Goal: Task Accomplishment & Management: Manage account settings

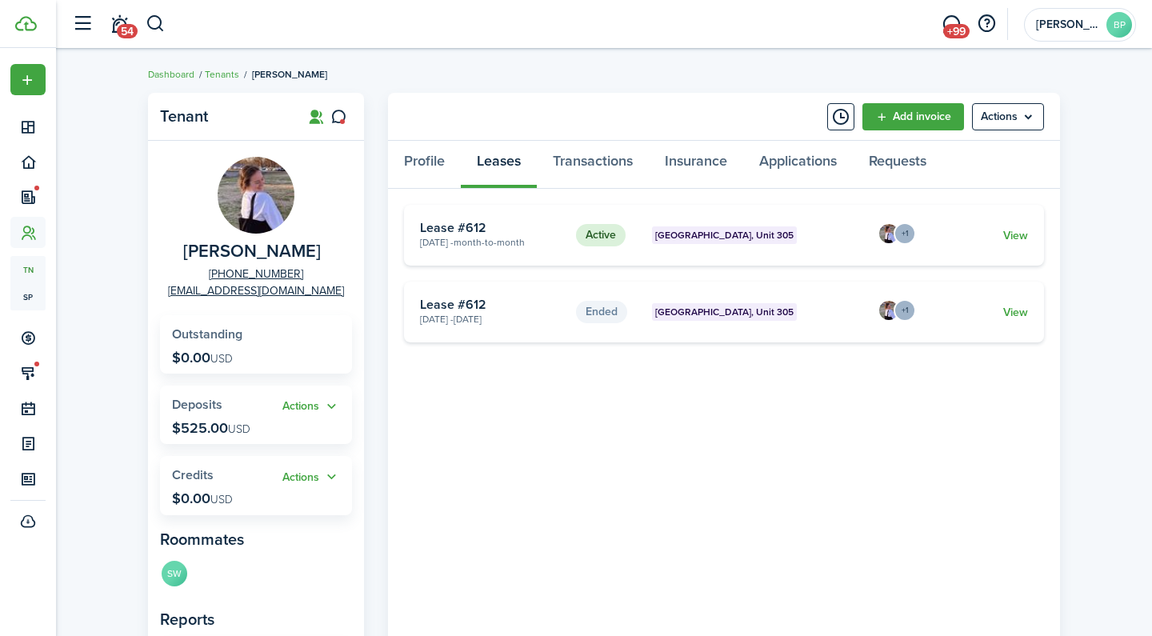
click at [156, 22] on button "button" at bounding box center [156, 23] width 20 height 27
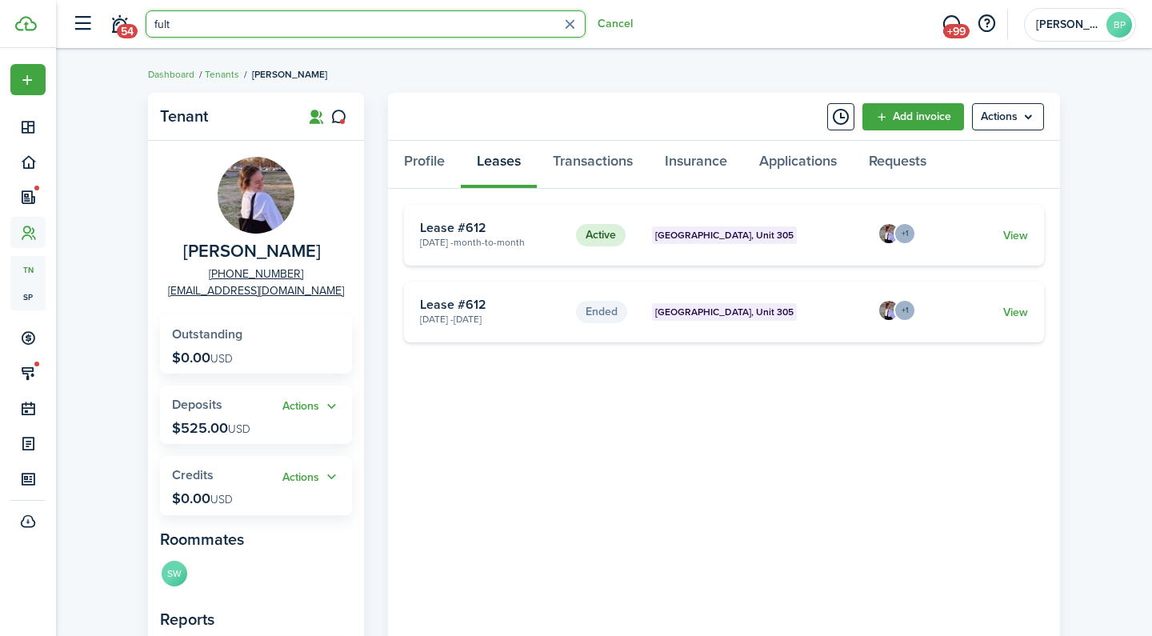
type input "[PERSON_NAME]"
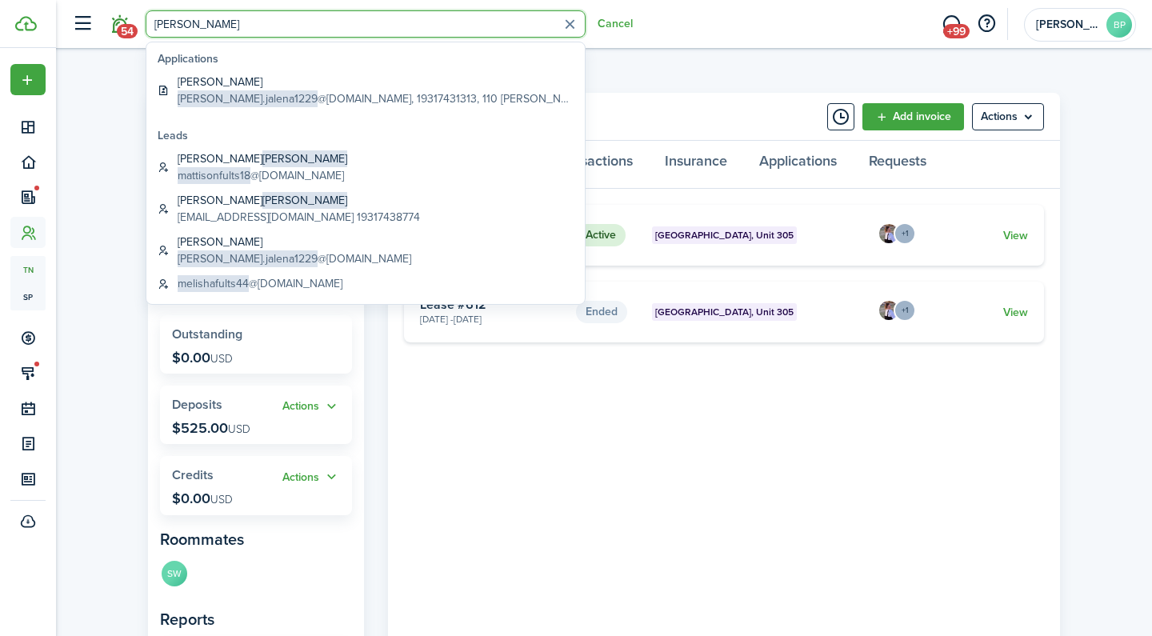
click at [126, 33] on span "54" at bounding box center [127, 31] width 21 height 14
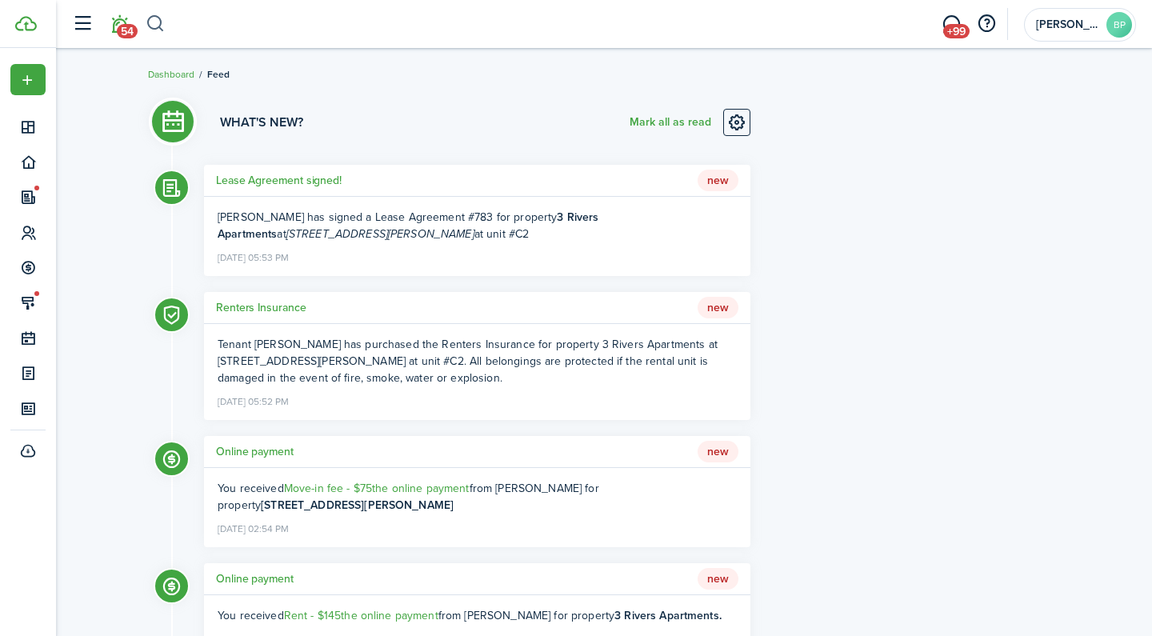
click at [146, 32] on button "button" at bounding box center [156, 23] width 20 height 27
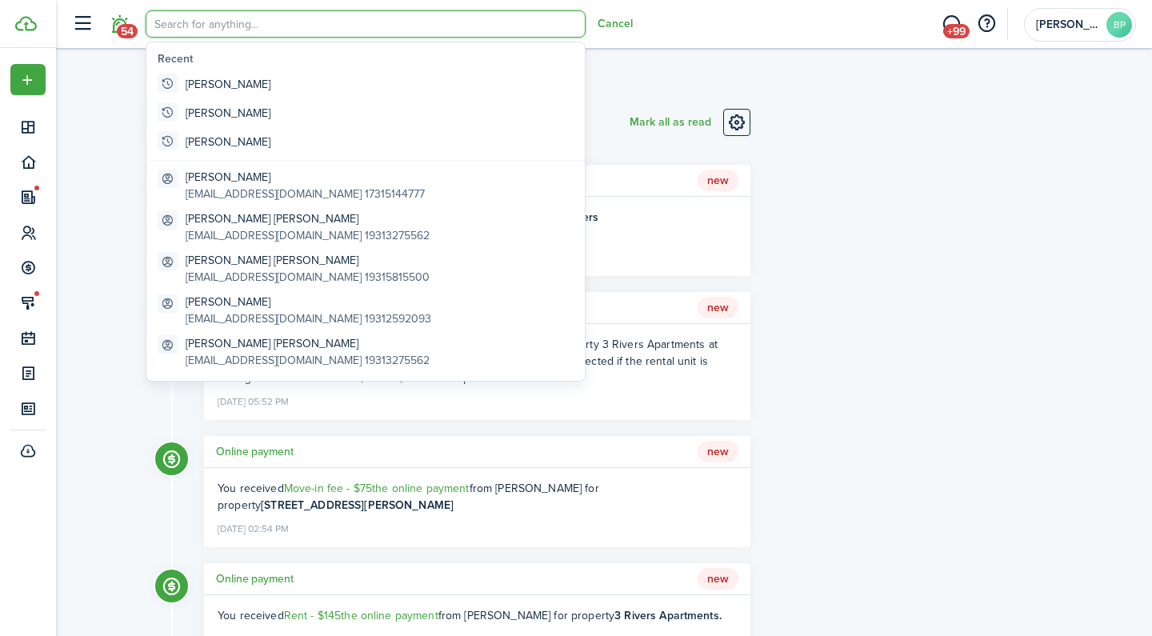
click at [146, 32] on input "search" at bounding box center [366, 23] width 440 height 27
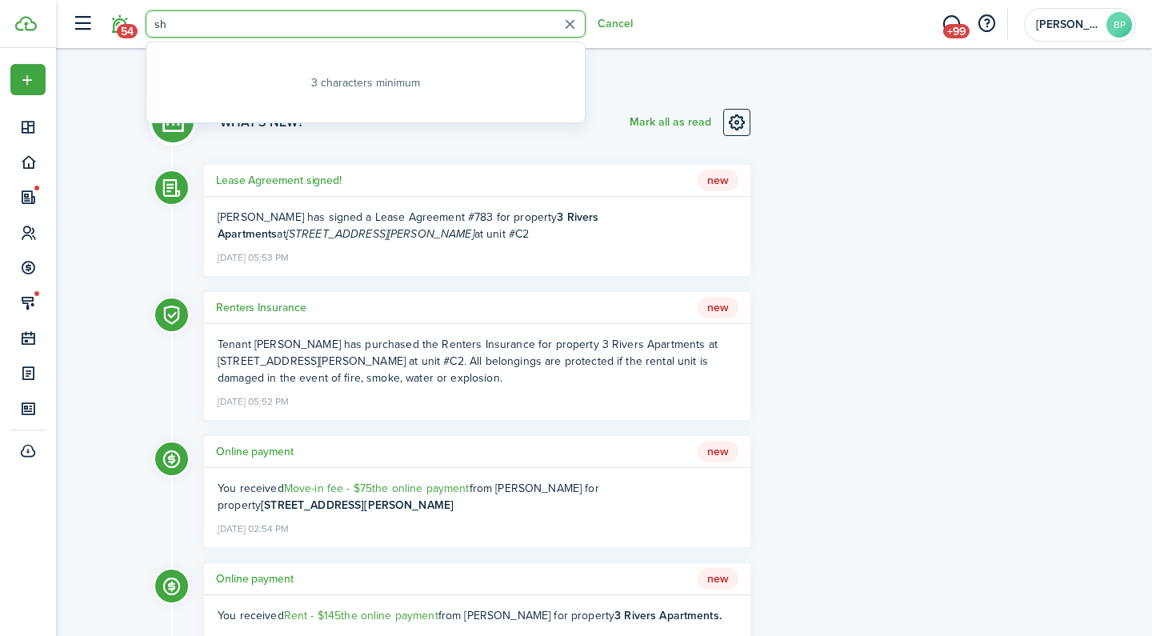
type input "s"
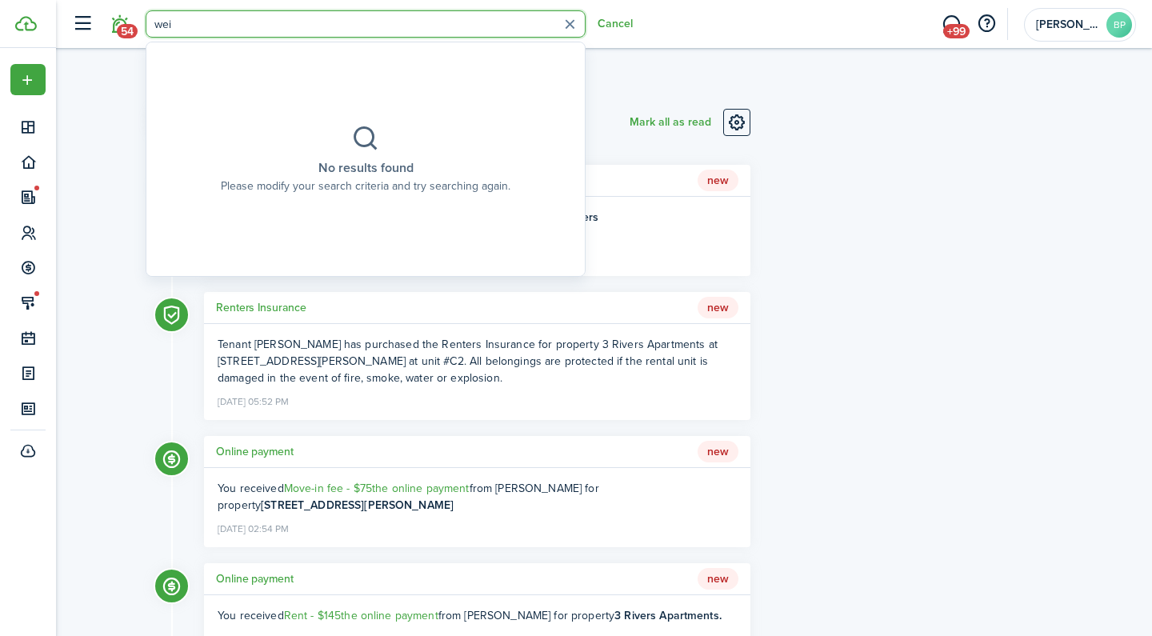
type input "[PERSON_NAME]"
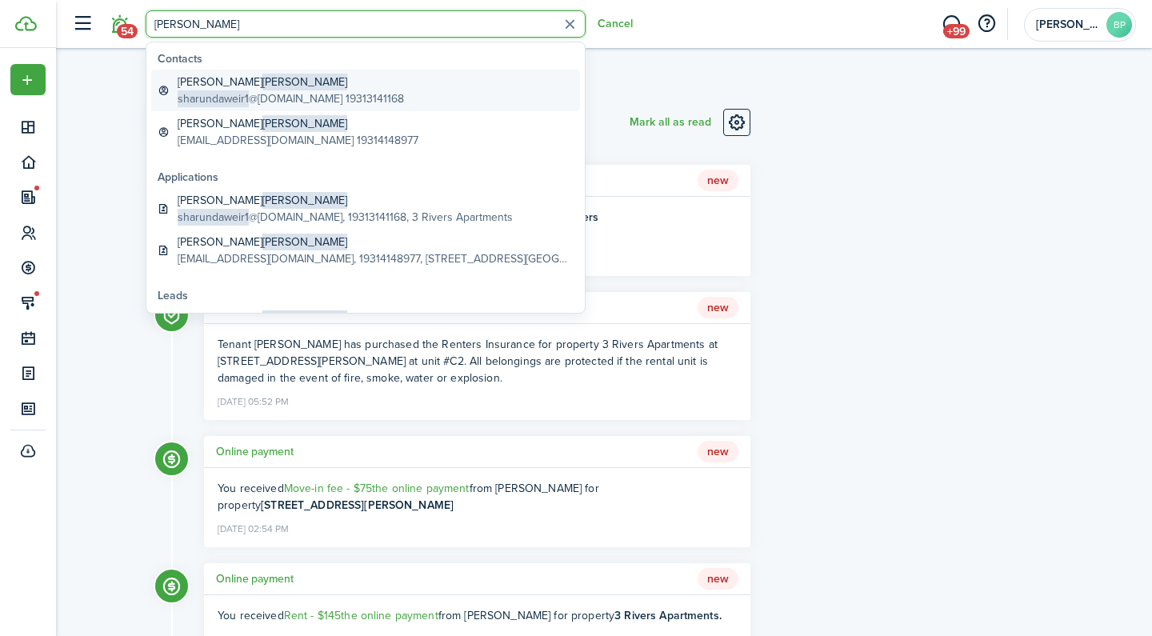
click at [455, 105] on link "[PERSON_NAME] sharundaweir1 @[DOMAIN_NAME] 19313141168" at bounding box center [365, 91] width 429 height 42
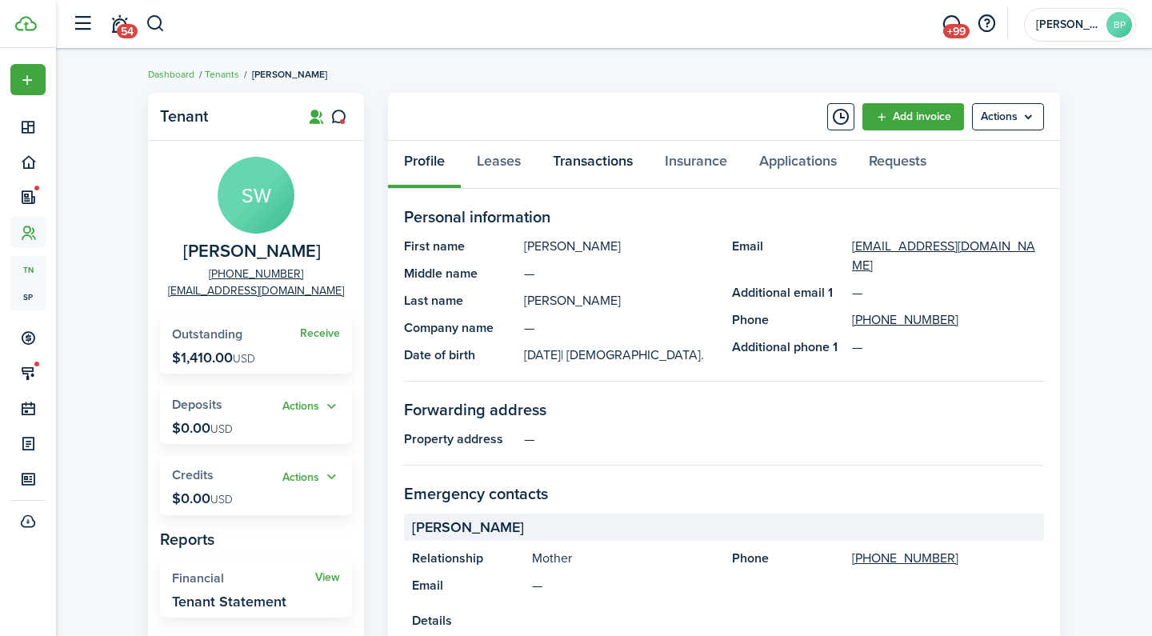
click at [572, 155] on link "Transactions" at bounding box center [593, 165] width 112 height 48
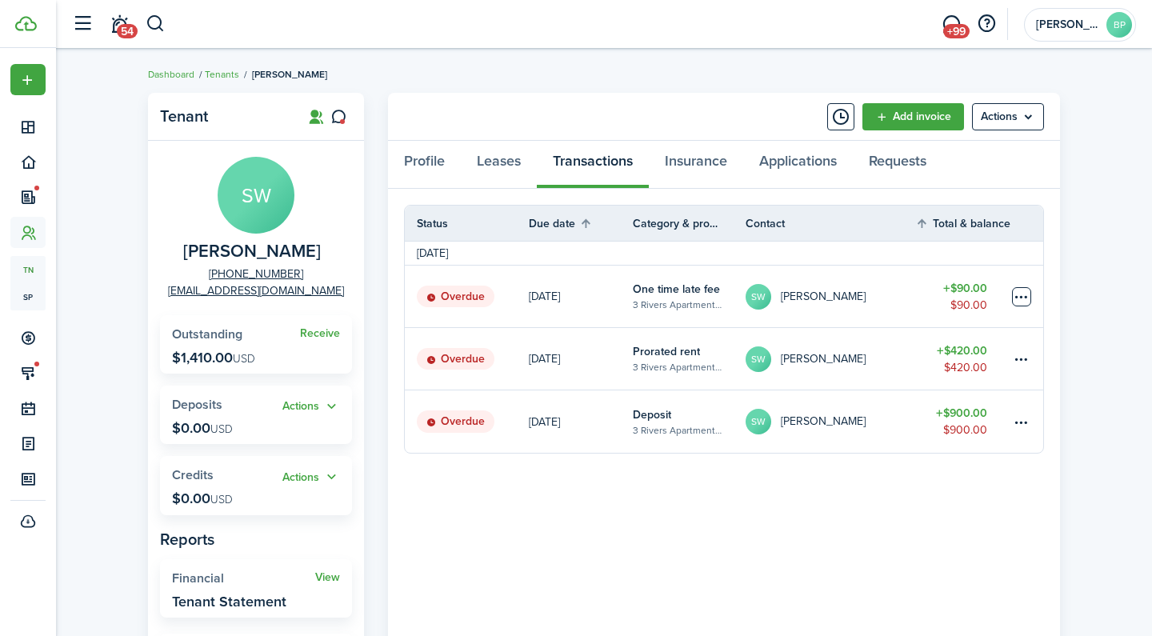
click at [1013, 297] on table-menu-btn-icon at bounding box center [1021, 296] width 19 height 19
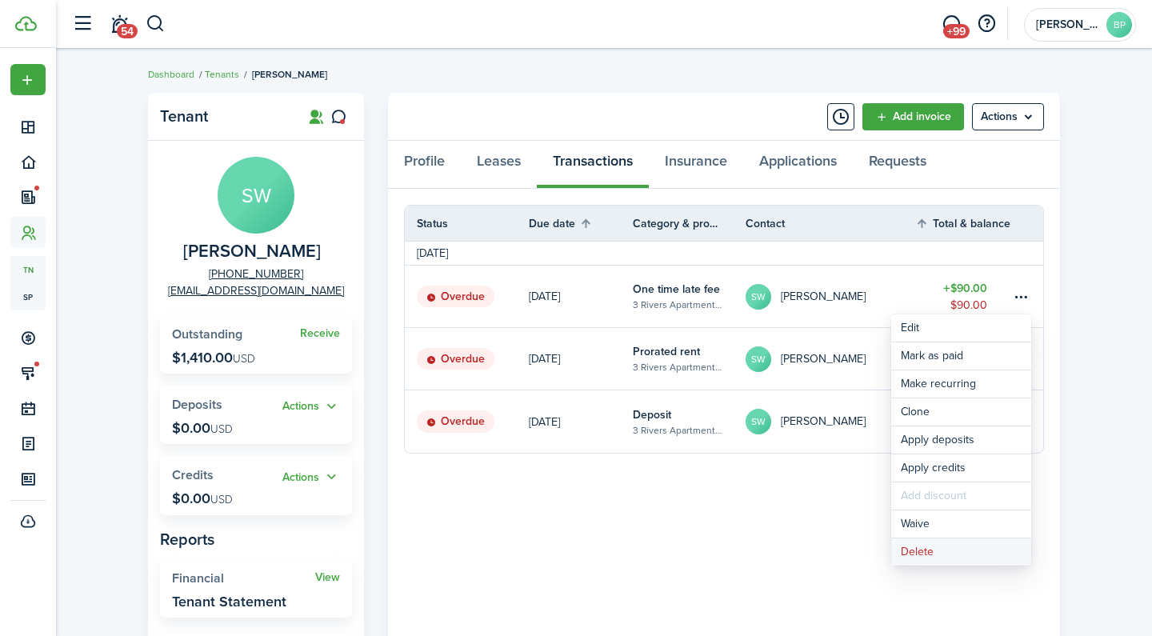
click at [944, 546] on button "Delete" at bounding box center [961, 551] width 140 height 27
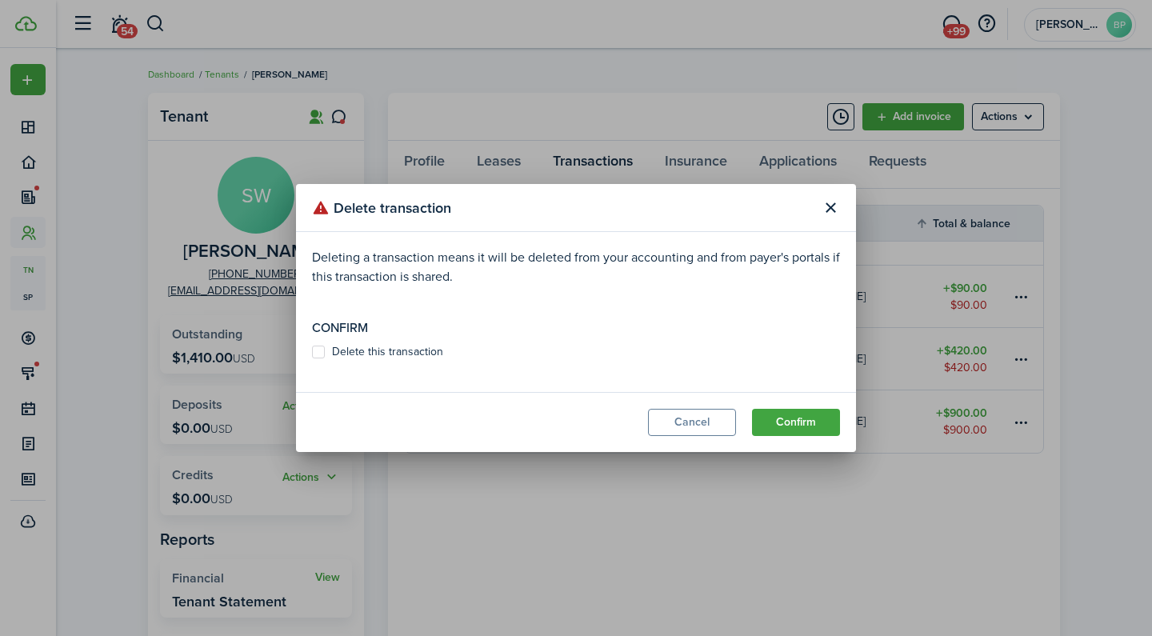
click at [360, 346] on label "Delete this transaction" at bounding box center [377, 352] width 131 height 13
click at [312, 352] on input "Delete this transaction" at bounding box center [311, 352] width 1 height 1
checkbox input "true"
click at [822, 424] on button "Confirm" at bounding box center [796, 422] width 88 height 27
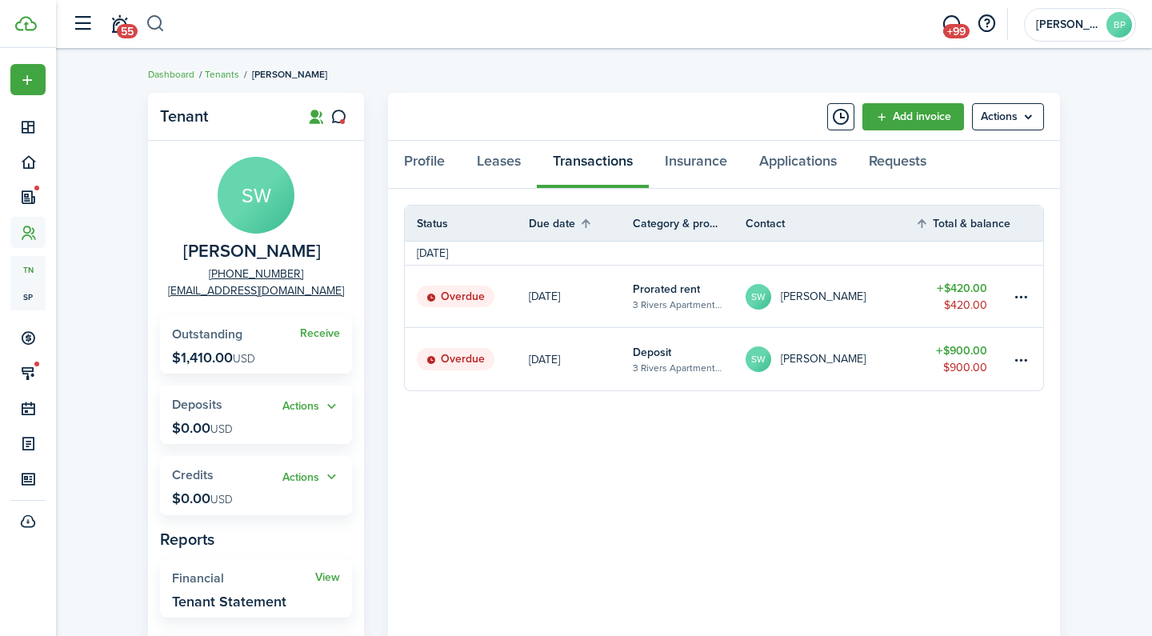
click at [158, 32] on button "button" at bounding box center [156, 23] width 20 height 27
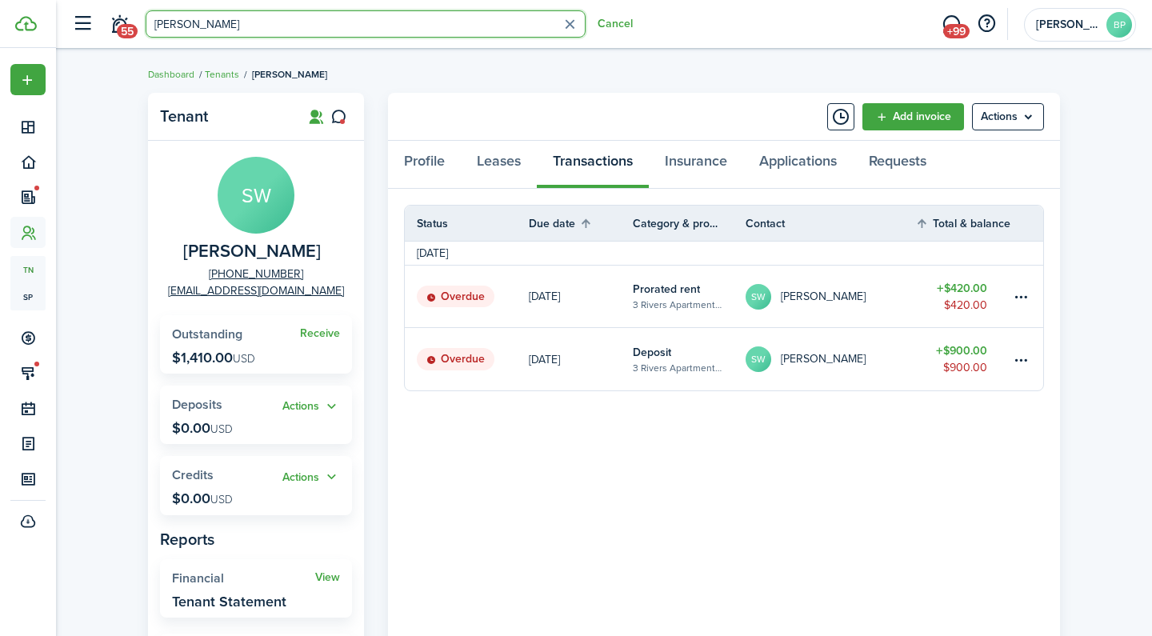
type input "lashund"
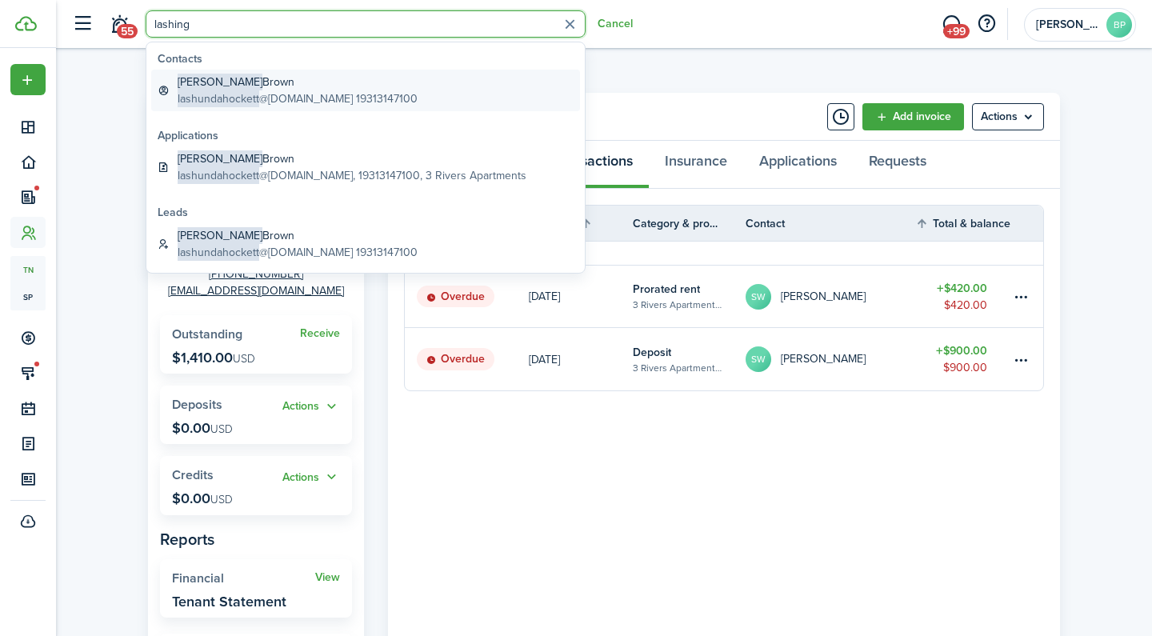
drag, startPoint x: 174, startPoint y: 34, endPoint x: 307, endPoint y: 79, distance: 140.4
click at [307, 79] on global-search-item-title "[PERSON_NAME]" at bounding box center [298, 82] width 240 height 17
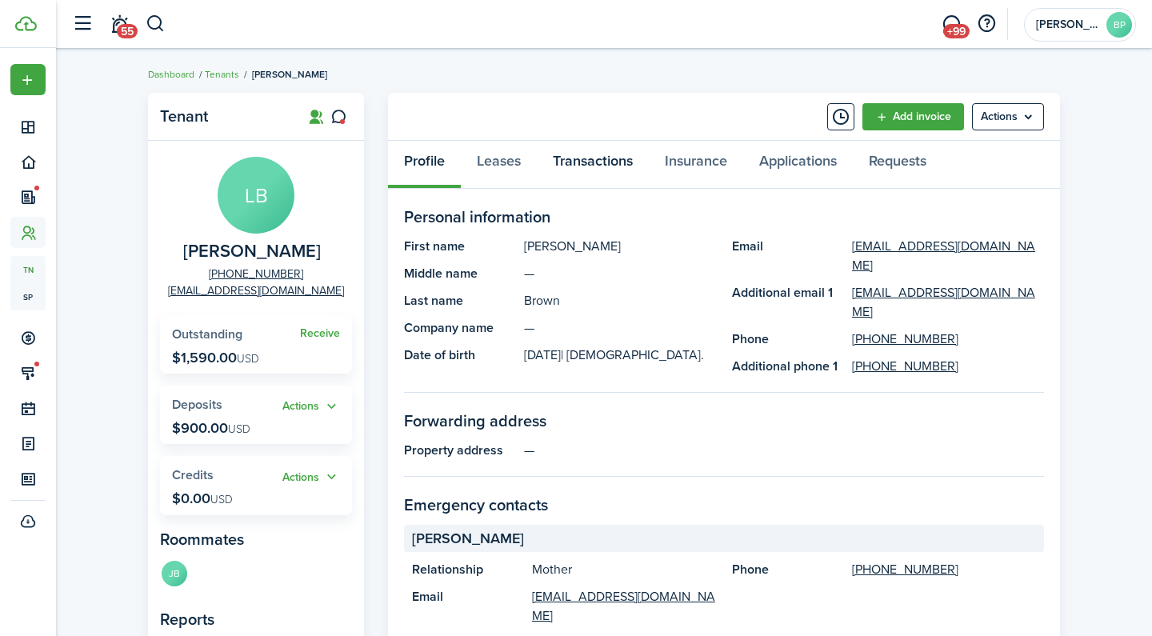
click at [594, 157] on link "Transactions" at bounding box center [593, 165] width 112 height 48
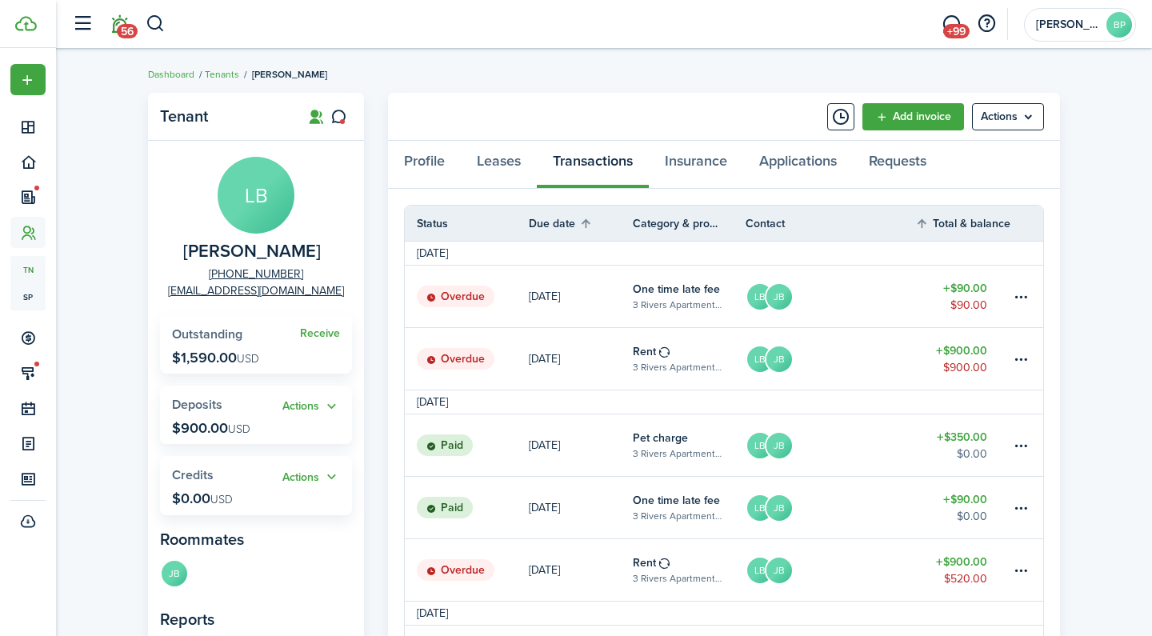
click at [111, 31] on link "56" at bounding box center [119, 24] width 30 height 41
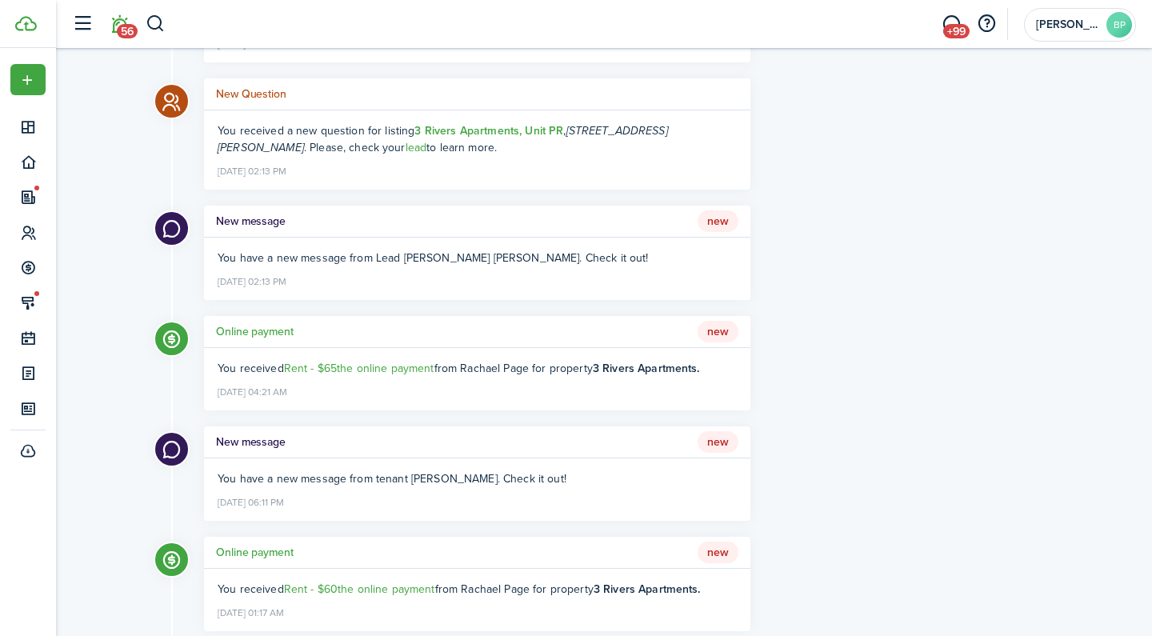
scroll to position [998, 0]
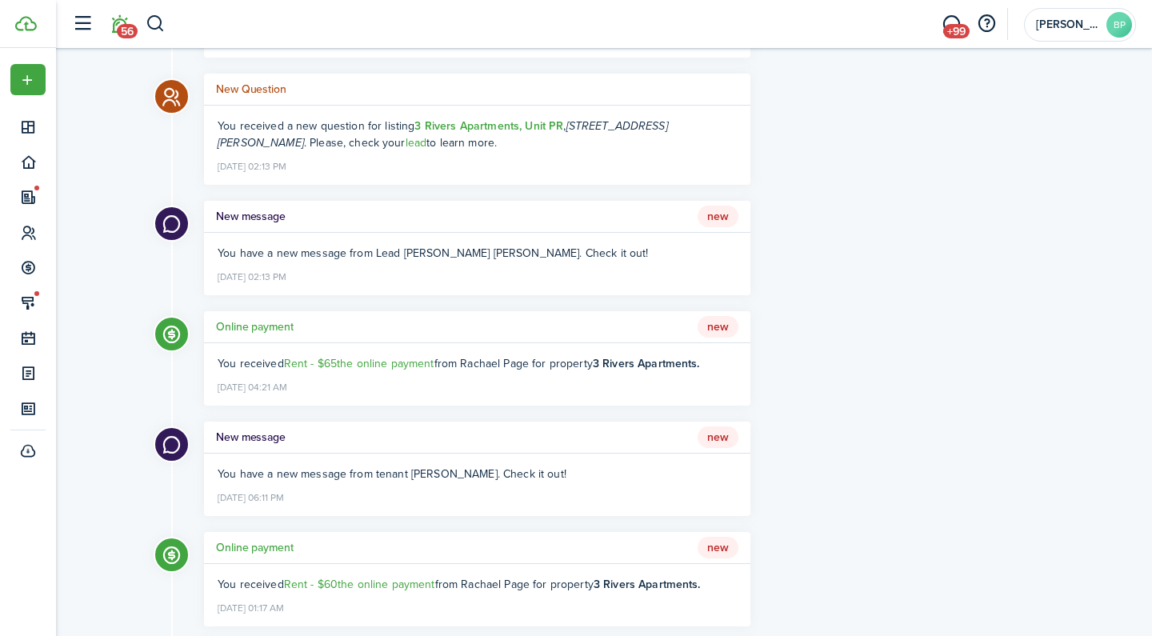
click at [245, 429] on h5 "New message" at bounding box center [251, 437] width 70 height 17
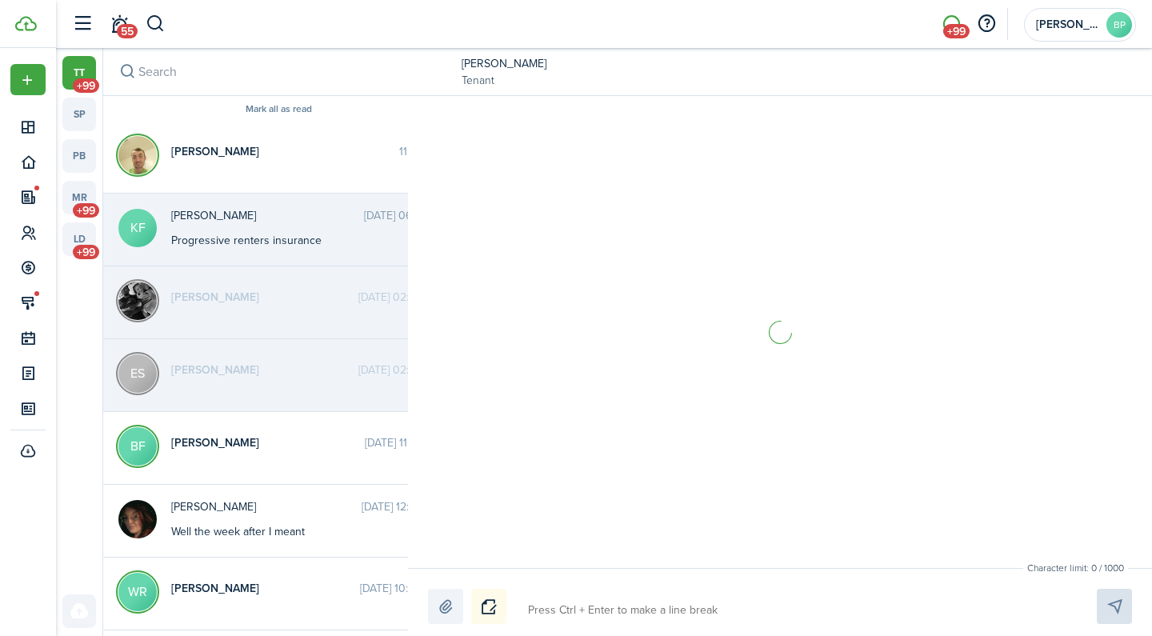
scroll to position [394, 0]
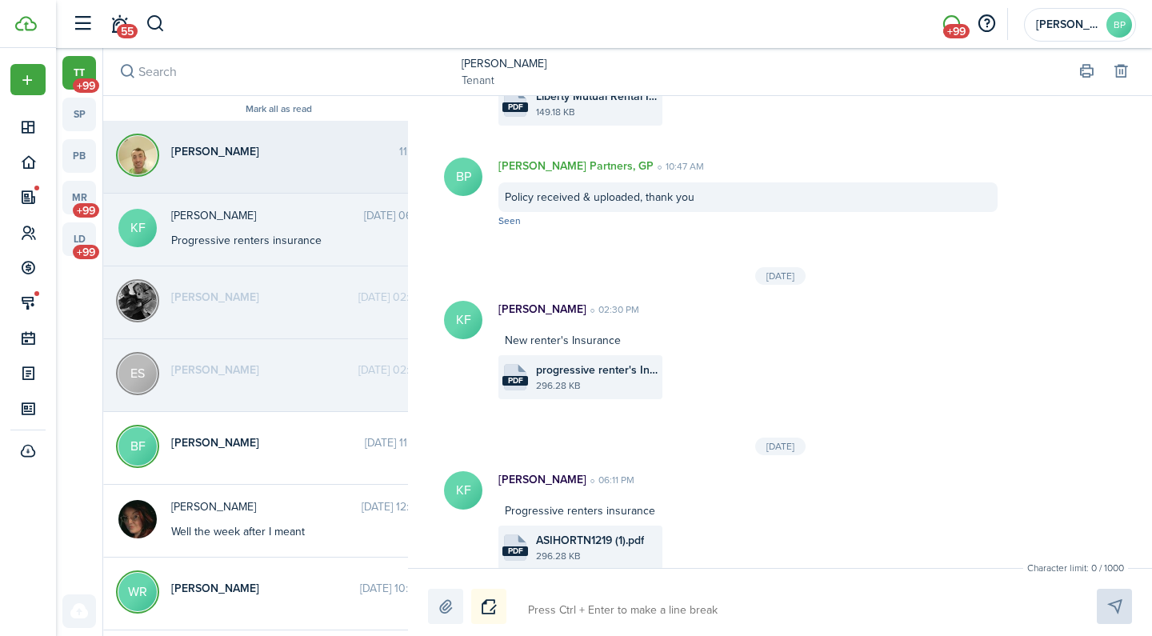
click at [243, 145] on span "[PERSON_NAME]" at bounding box center [285, 151] width 228 height 17
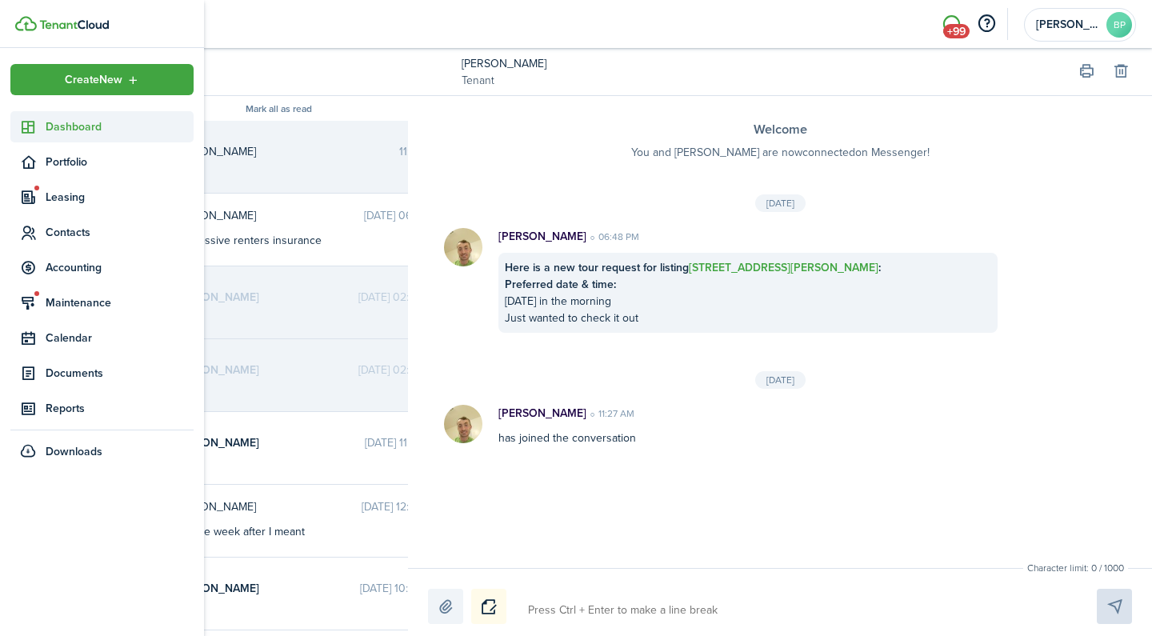
click at [42, 127] on sidebar-link-icon at bounding box center [27, 126] width 35 height 17
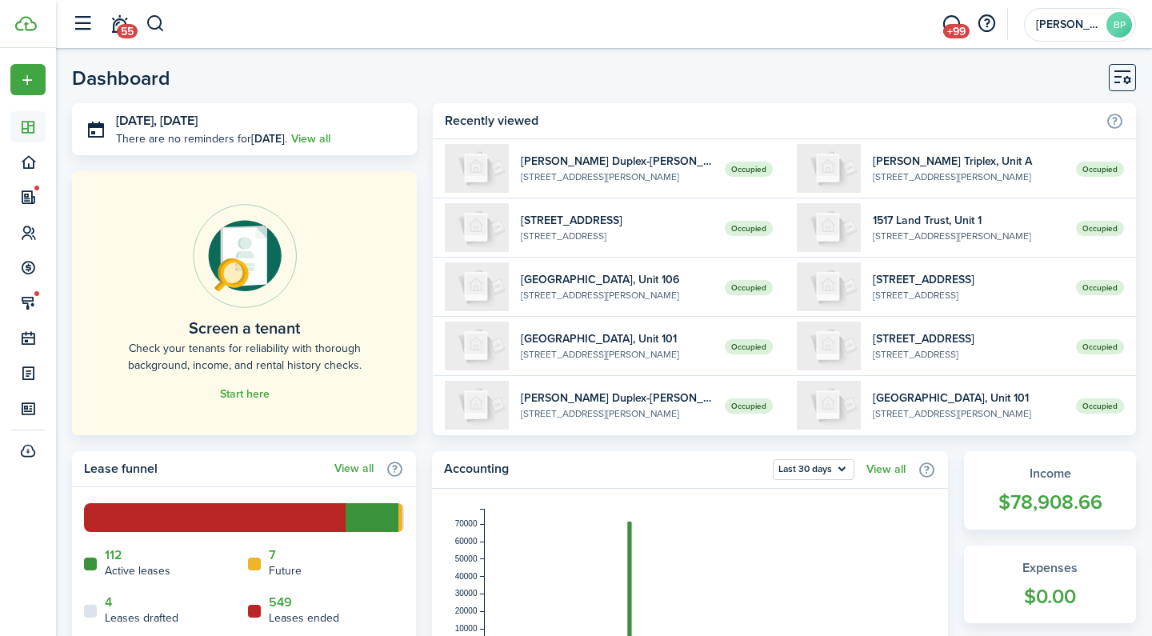
click at [238, 19] on header-wrapper "55 +99 [PERSON_NAME] Partners, GP BP" at bounding box center [600, 24] width 1072 height 48
click at [149, 24] on button "button" at bounding box center [156, 23] width 20 height 27
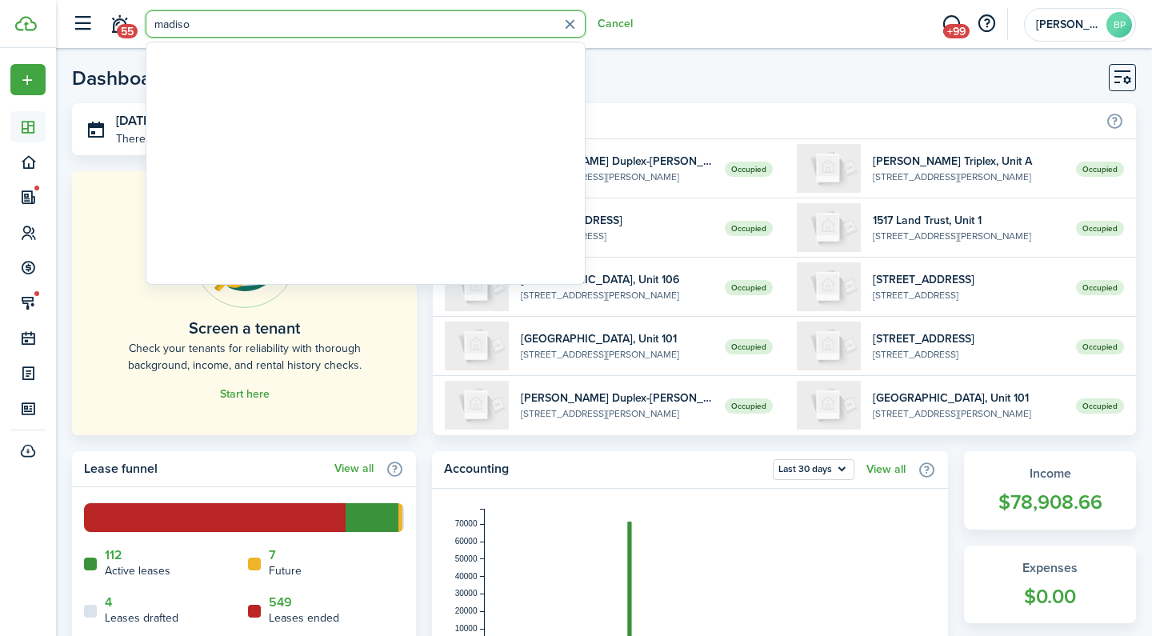
type input "madison"
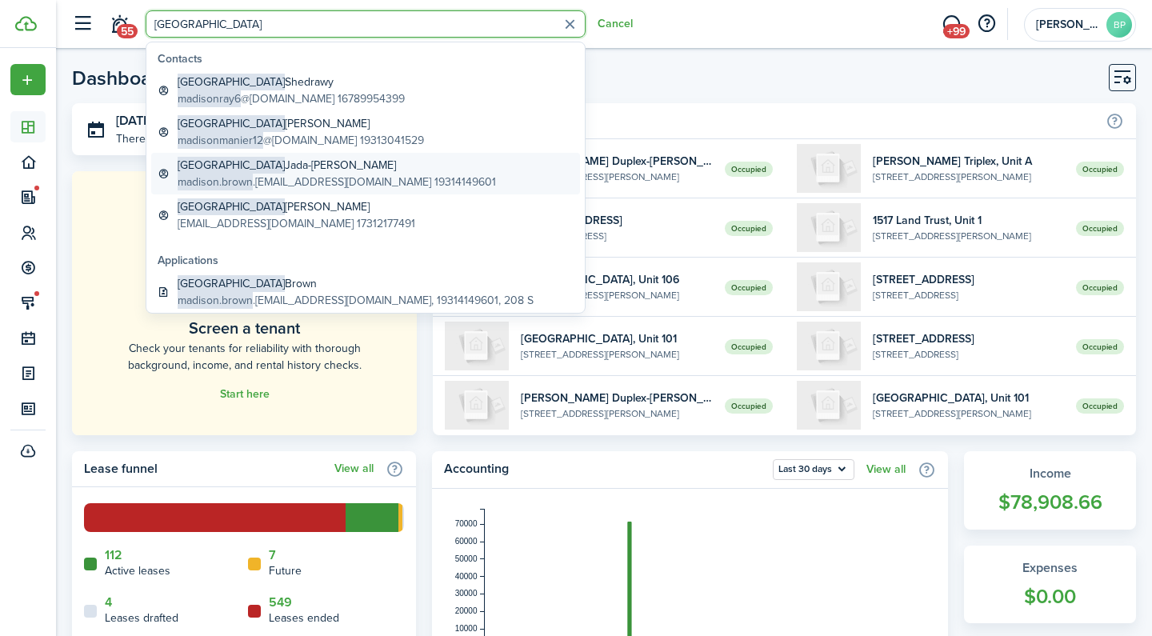
drag, startPoint x: 149, startPoint y: 24, endPoint x: 437, endPoint y: 168, distance: 322.0
click at [437, 168] on link "[PERSON_NAME].brown .[EMAIL_ADDRESS][DOMAIN_NAME] 19314149601" at bounding box center [365, 174] width 429 height 42
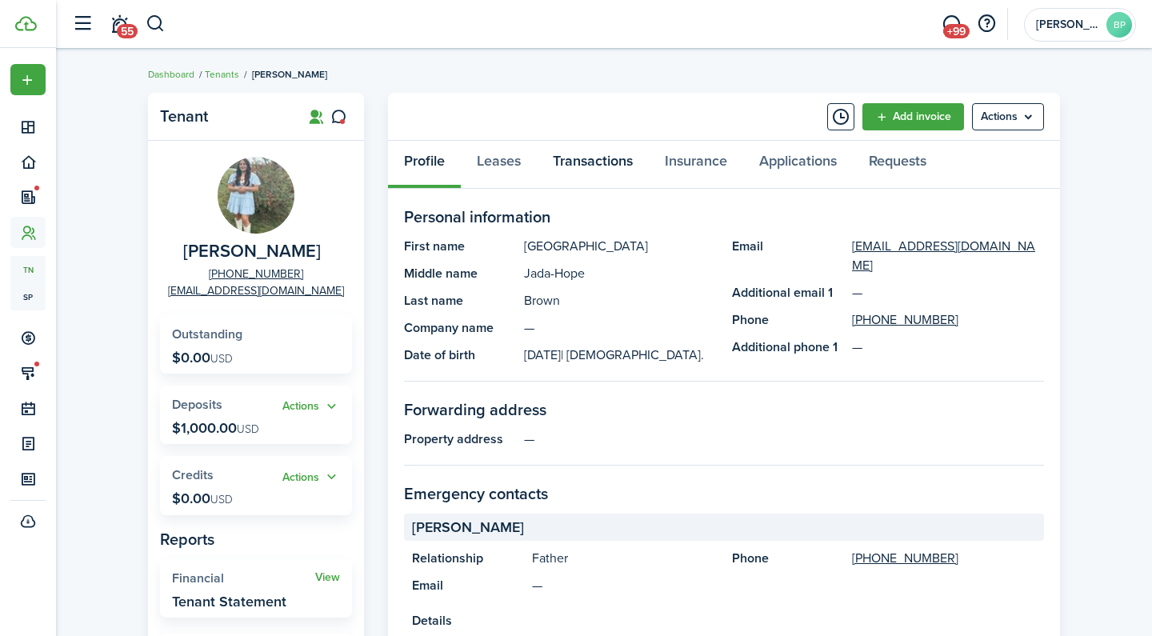
click at [572, 171] on link "Transactions" at bounding box center [593, 165] width 112 height 48
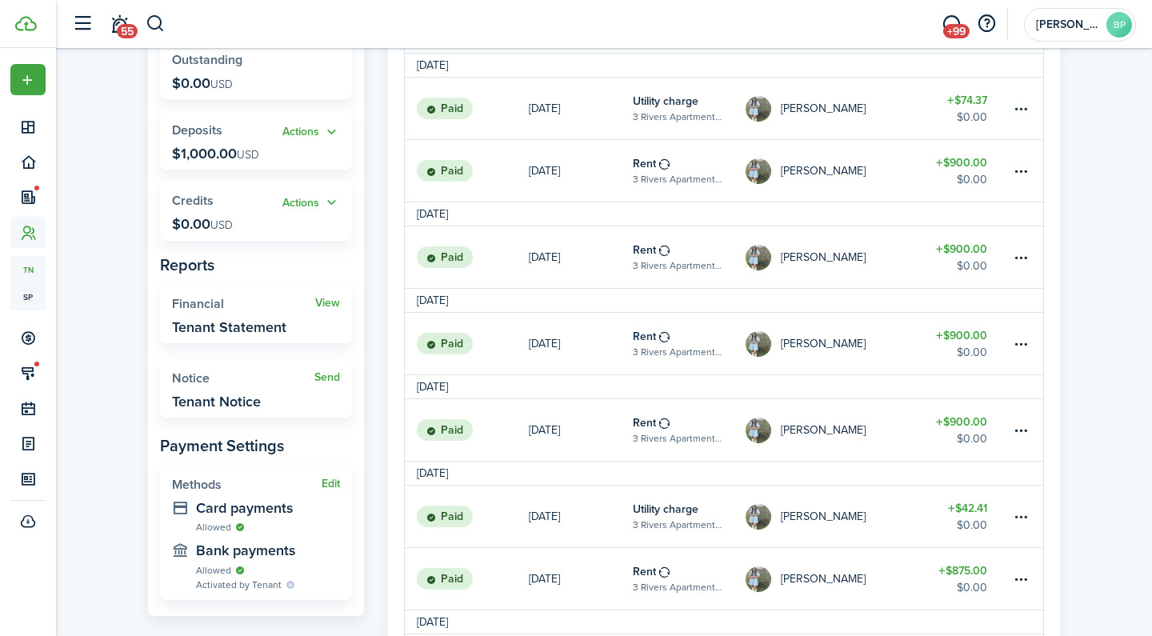
scroll to position [273, 0]
click at [154, 26] on button "button" at bounding box center [156, 23] width 20 height 27
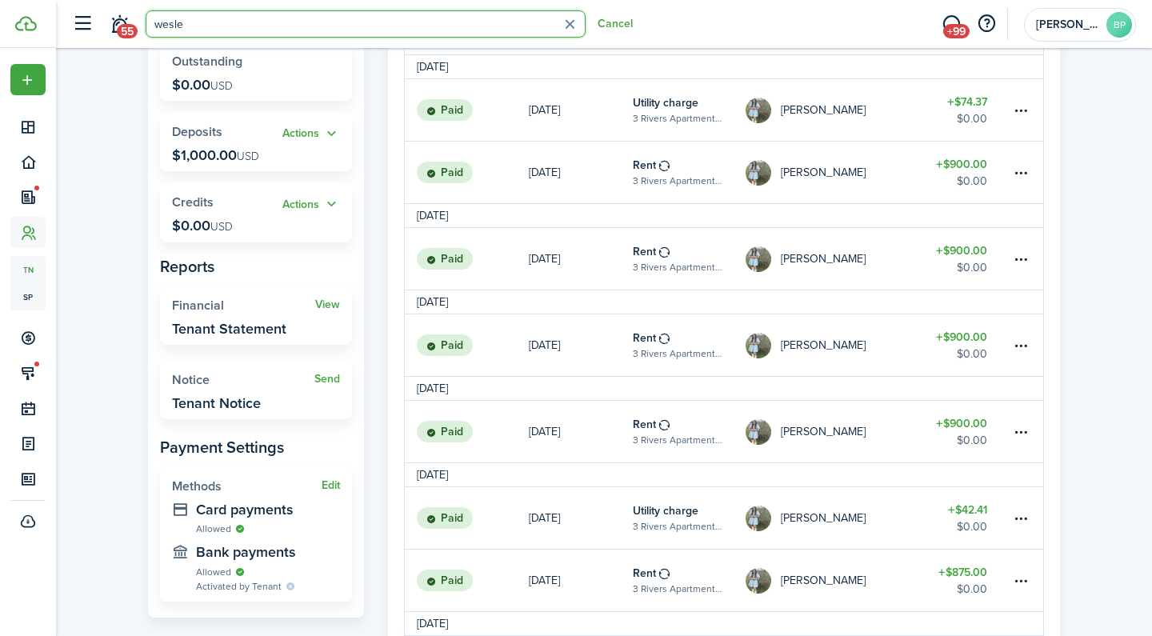
type input "[PERSON_NAME]"
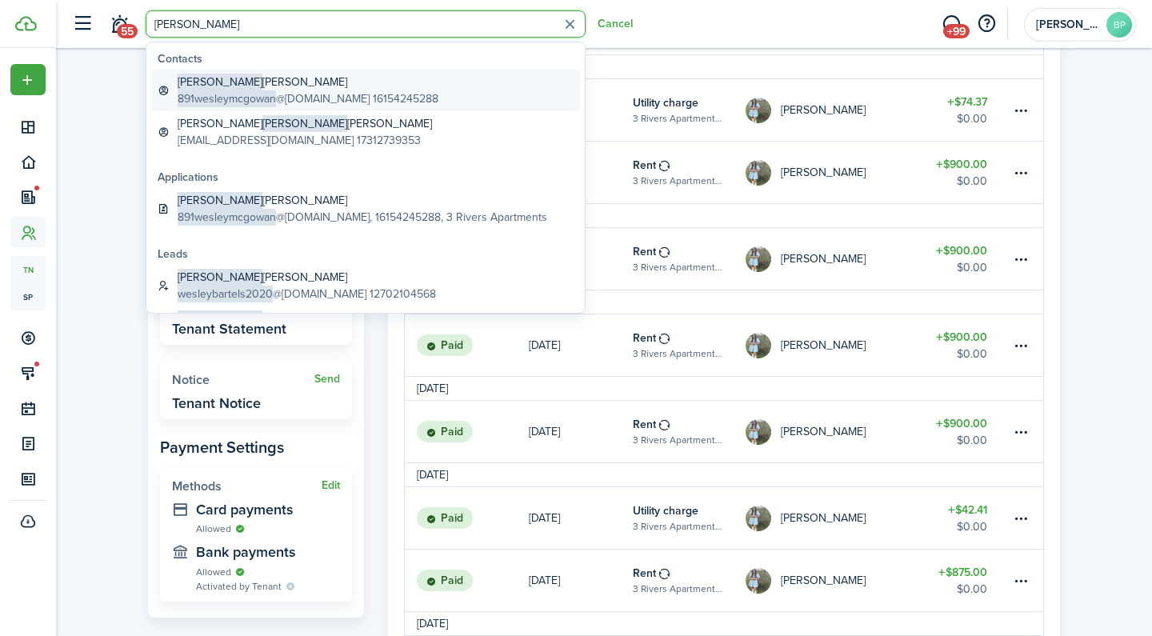
drag, startPoint x: 188, startPoint y: 52, endPoint x: 467, endPoint y: 89, distance: 281.6
click at [467, 89] on link "[PERSON_NAME] 891wesleymcgowan @[DOMAIN_NAME] 16154245288" at bounding box center [365, 91] width 429 height 42
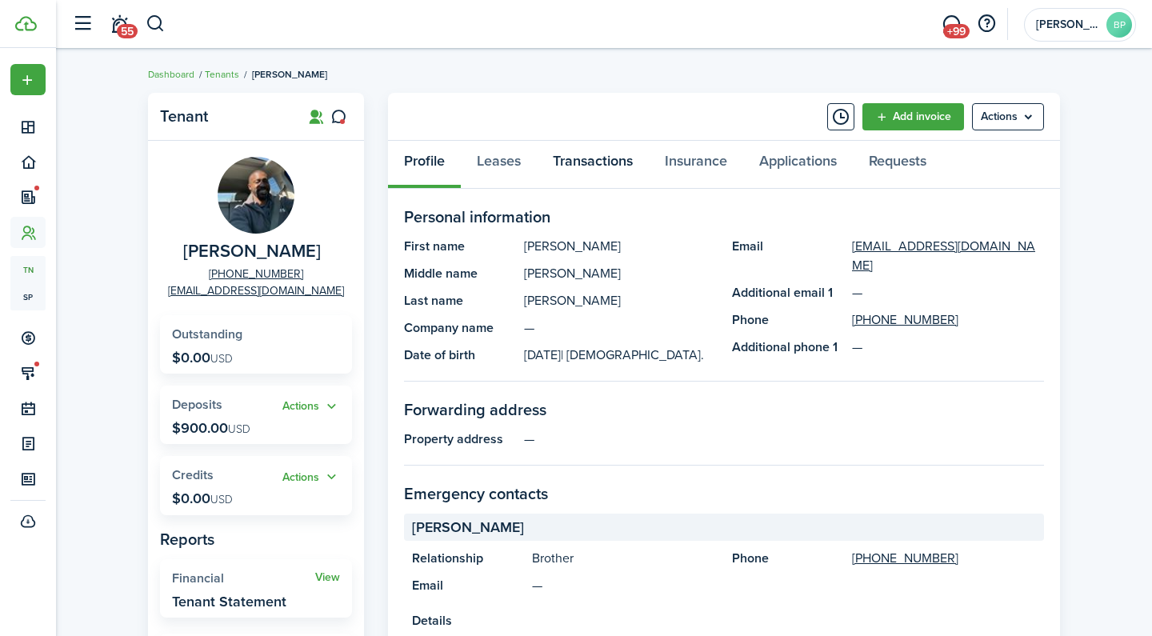
click at [592, 152] on link "Transactions" at bounding box center [593, 165] width 112 height 48
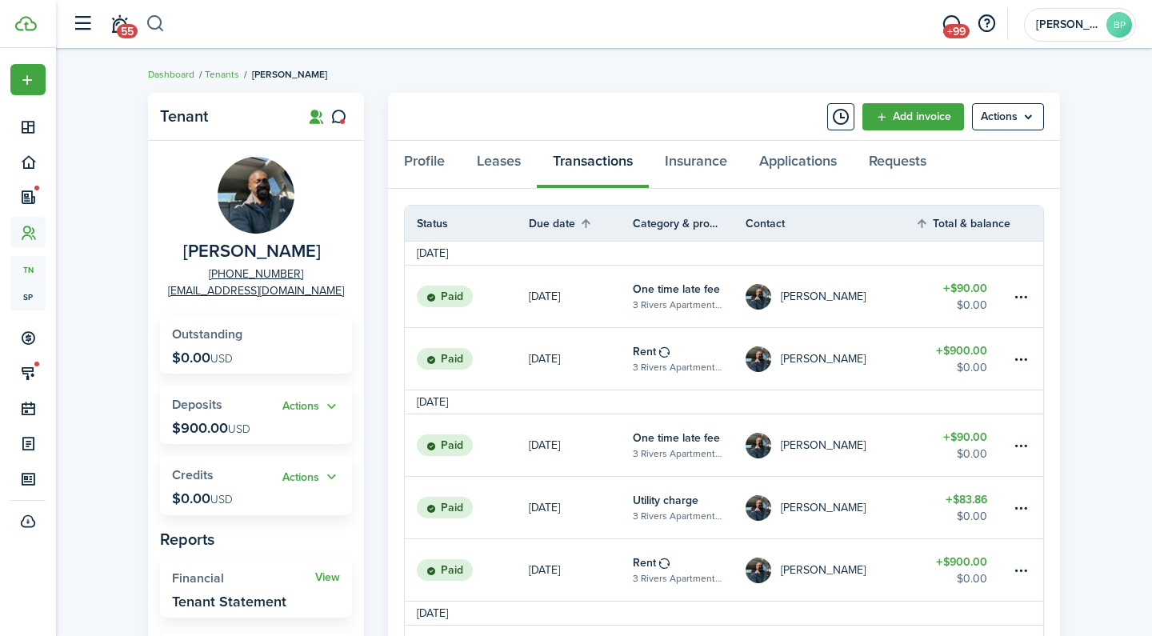
click at [154, 25] on button "button" at bounding box center [156, 23] width 20 height 27
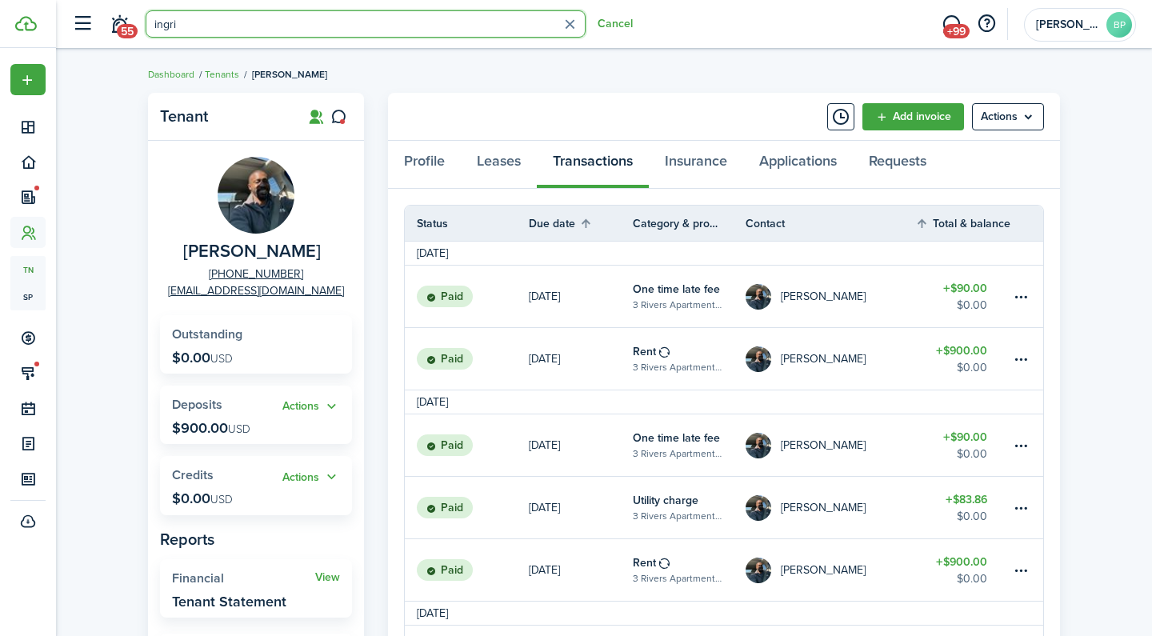
type input "[PERSON_NAME]"
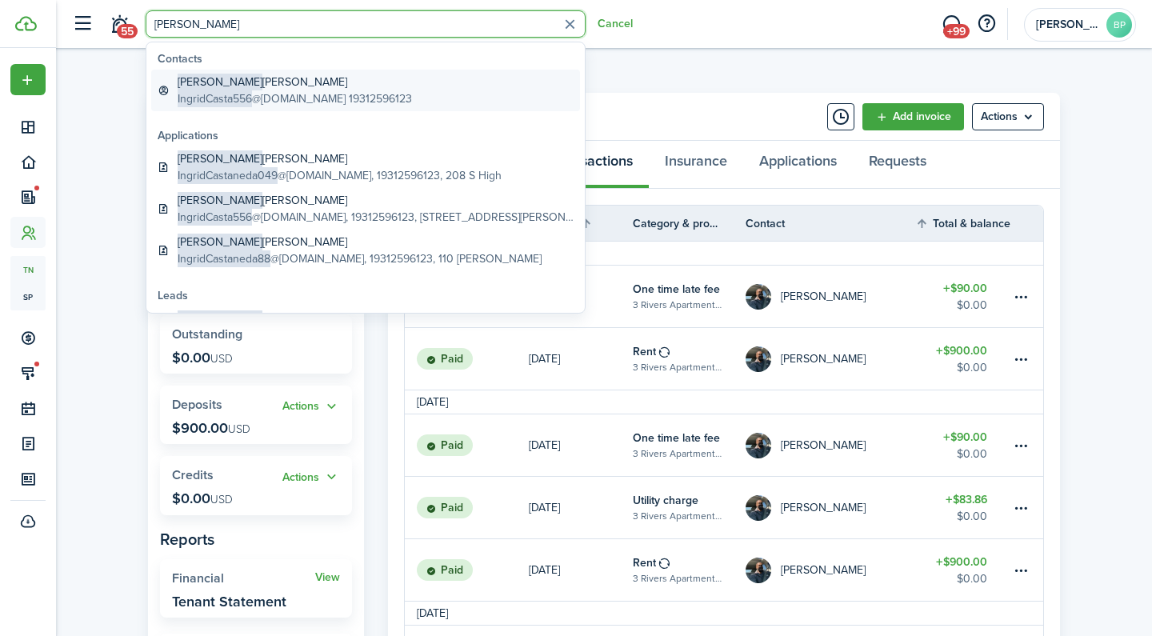
click at [380, 82] on link "[PERSON_NAME] IngridCasta556 @[DOMAIN_NAME] 19312596123" at bounding box center [365, 91] width 429 height 42
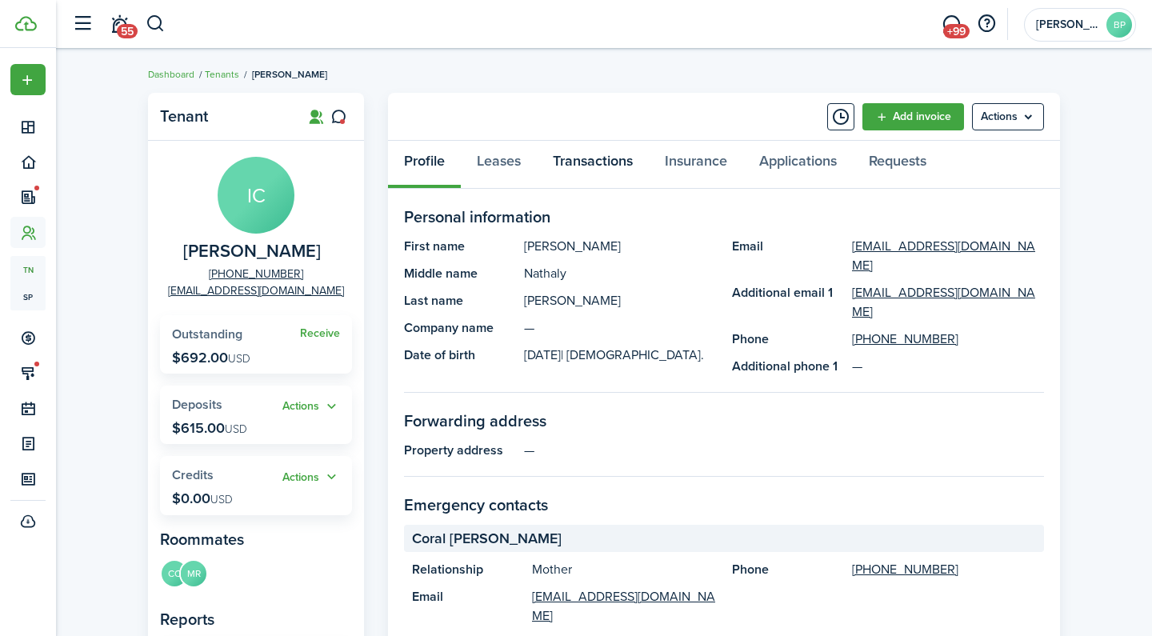
click at [599, 160] on link "Transactions" at bounding box center [593, 165] width 112 height 48
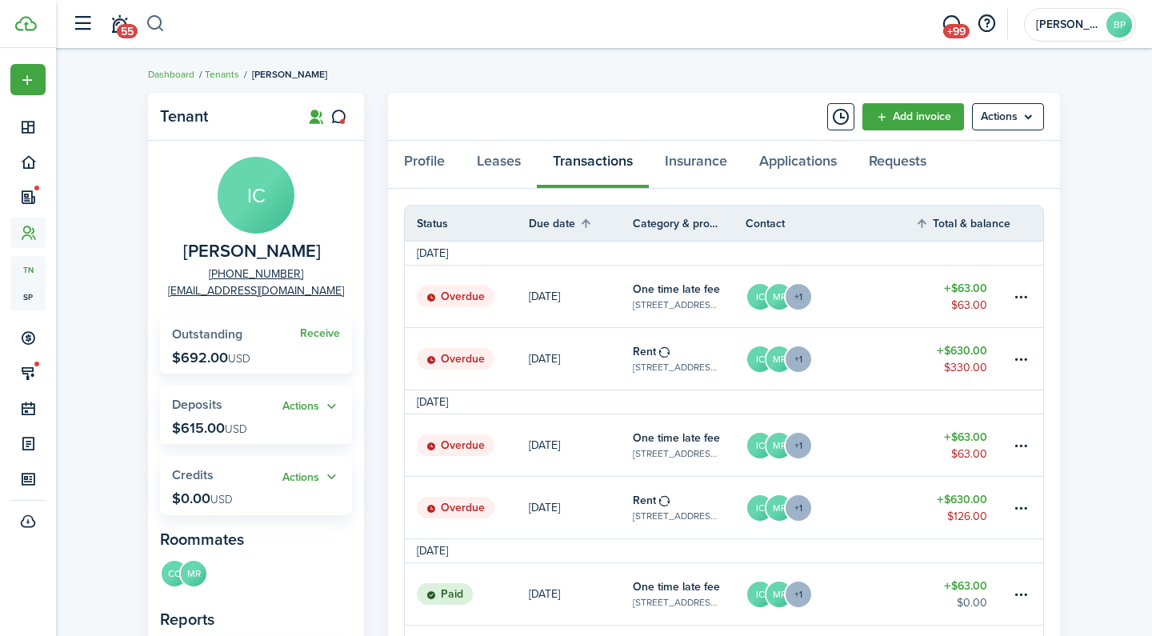
click at [158, 24] on button "button" at bounding box center [156, 23] width 20 height 27
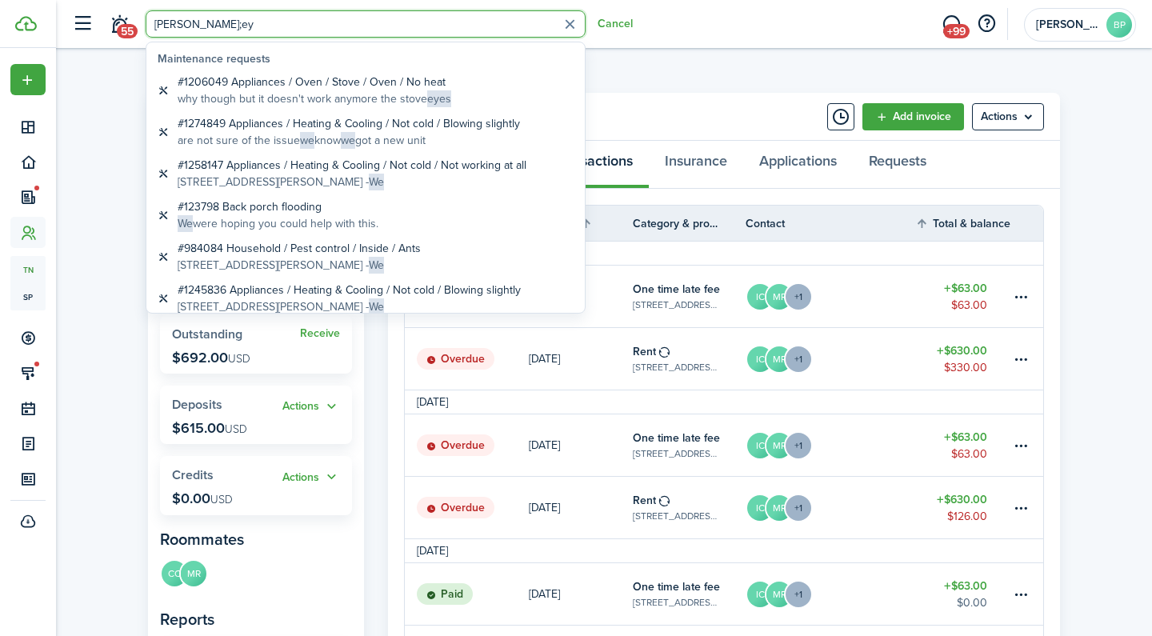
type input "[PERSON_NAME]"
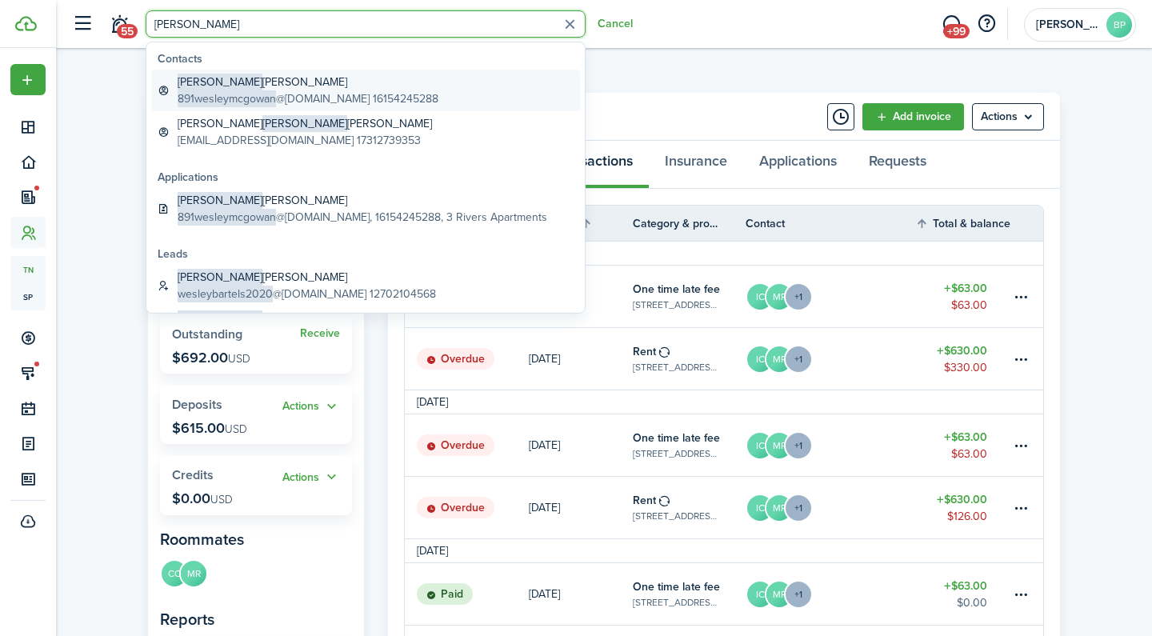
click at [345, 90] on global-search-item-title "[PERSON_NAME]" at bounding box center [308, 82] width 261 height 17
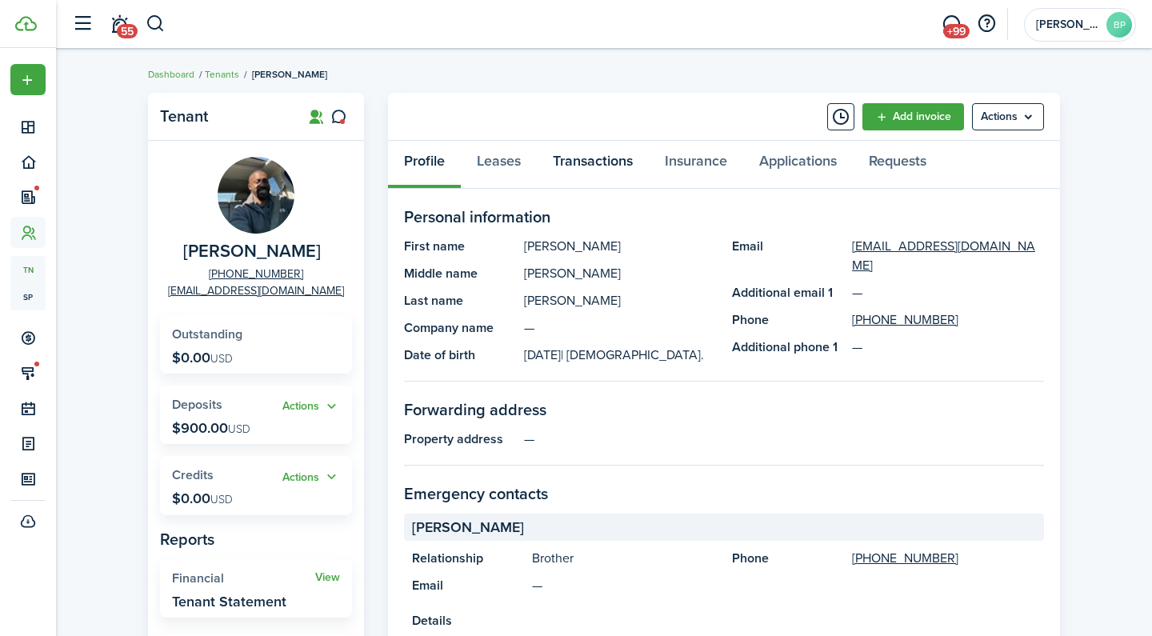
click at [588, 171] on link "Transactions" at bounding box center [593, 165] width 112 height 48
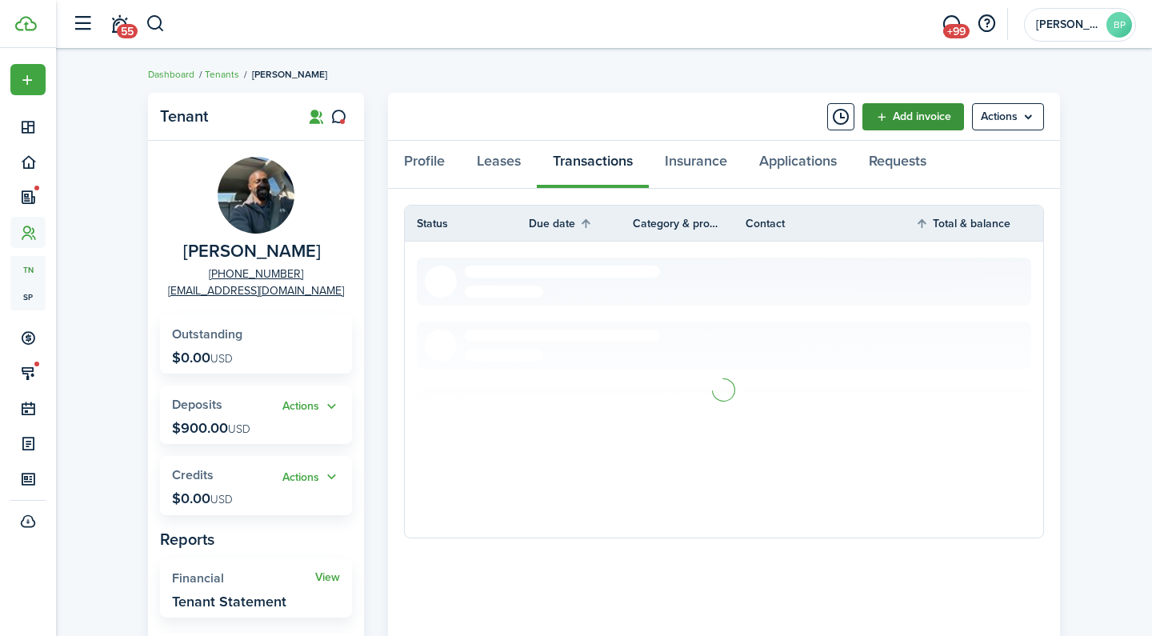
click at [891, 122] on link "Add invoice" at bounding box center [913, 116] width 102 height 27
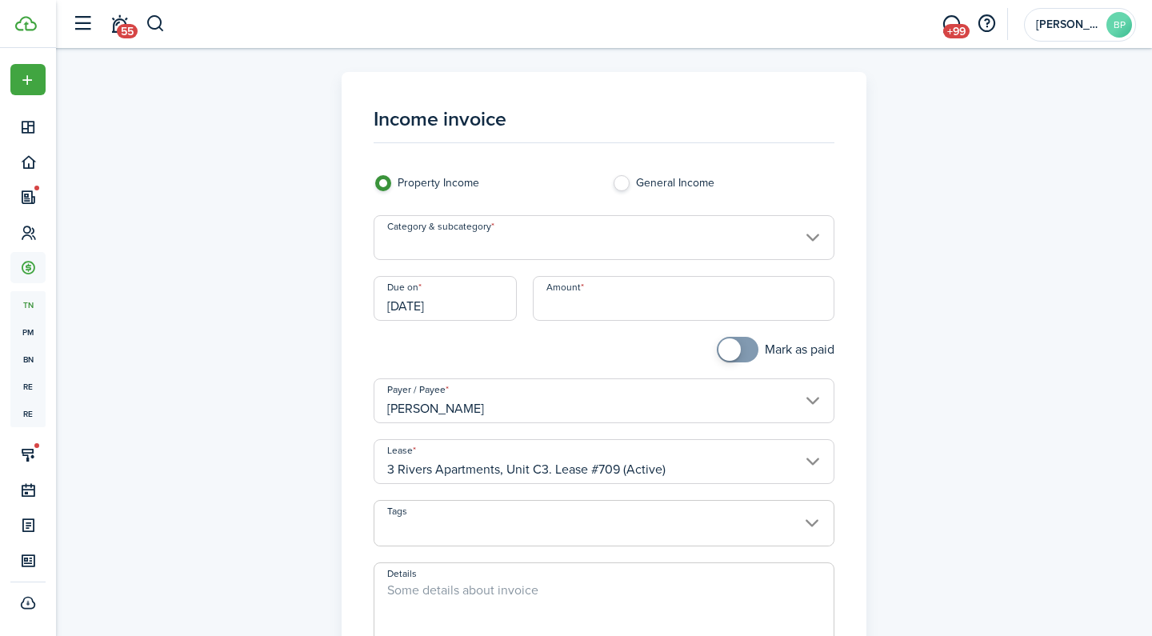
click at [528, 252] on input "Category & subcategory" at bounding box center [605, 237] width 462 height 45
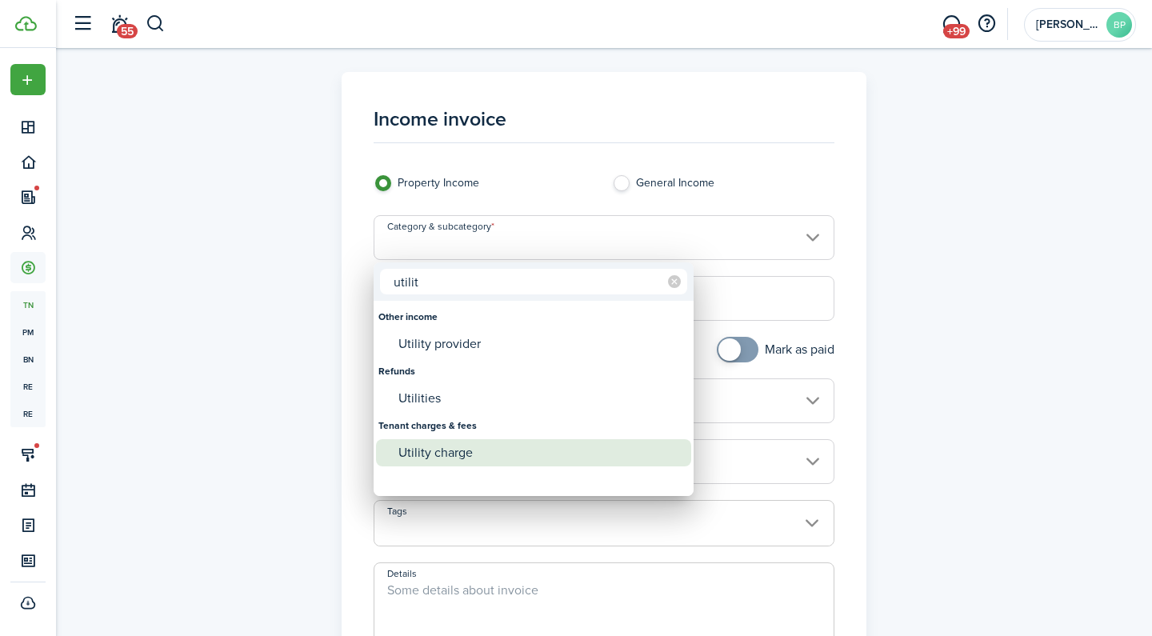
type input "utilit"
click at [469, 457] on div "Utility charge" at bounding box center [539, 452] width 283 height 27
type input "Tenant charges & fees / Utility charge"
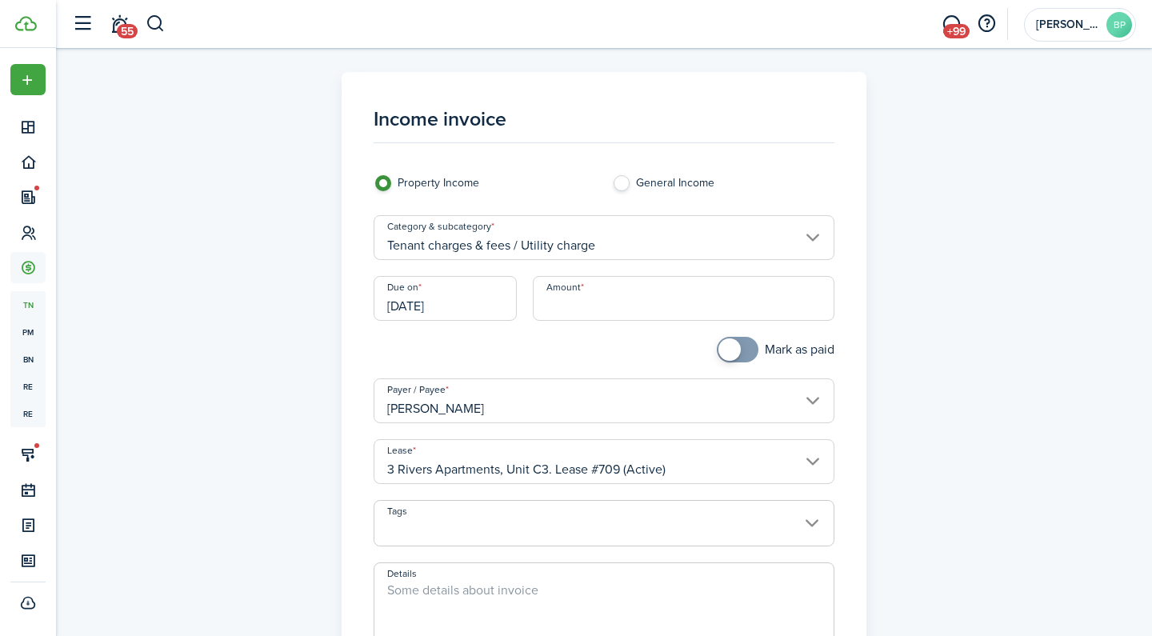
click at [464, 302] on input "[DATE]" at bounding box center [445, 298] width 143 height 45
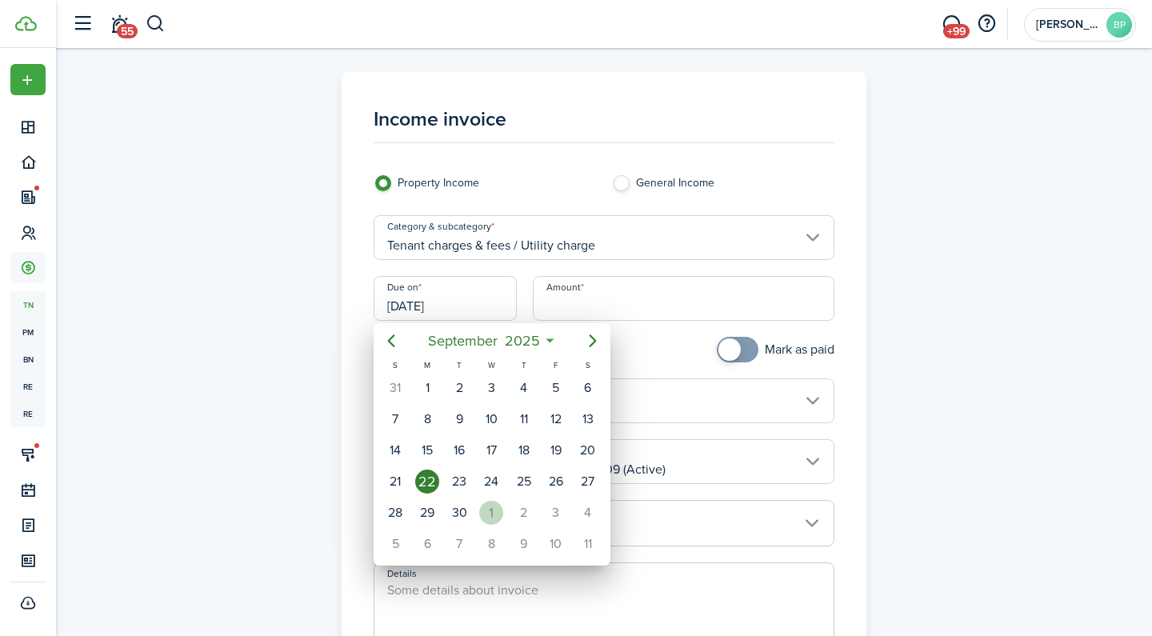
click at [482, 513] on div "1" at bounding box center [491, 513] width 24 height 24
type input "[DATE]"
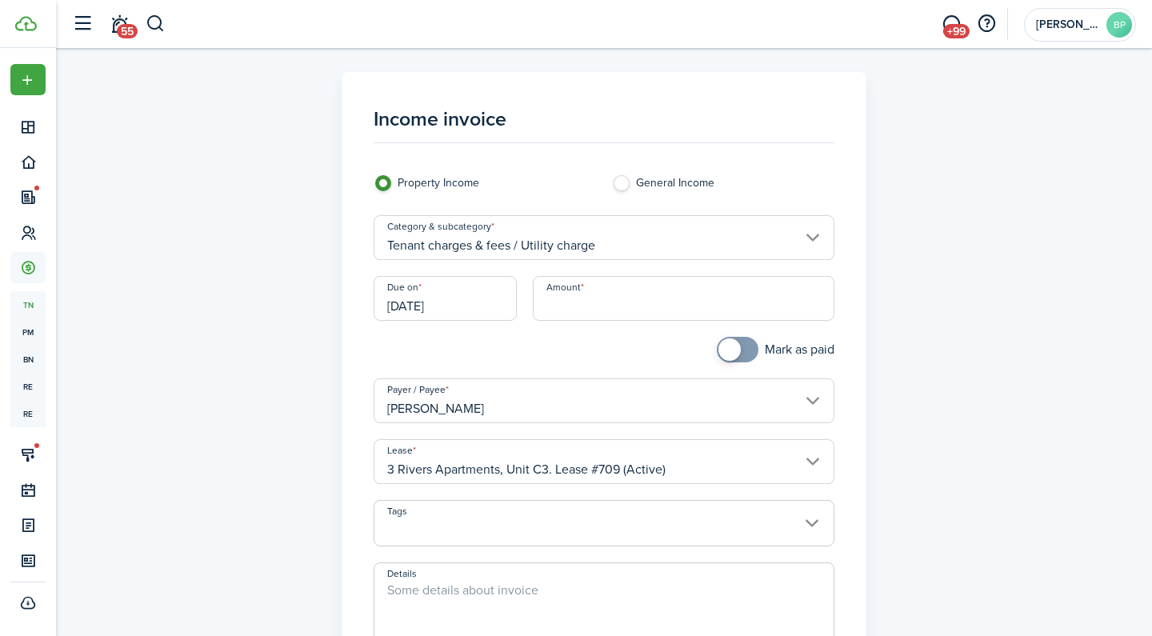
click at [600, 310] on input "Amount" at bounding box center [684, 298] width 302 height 45
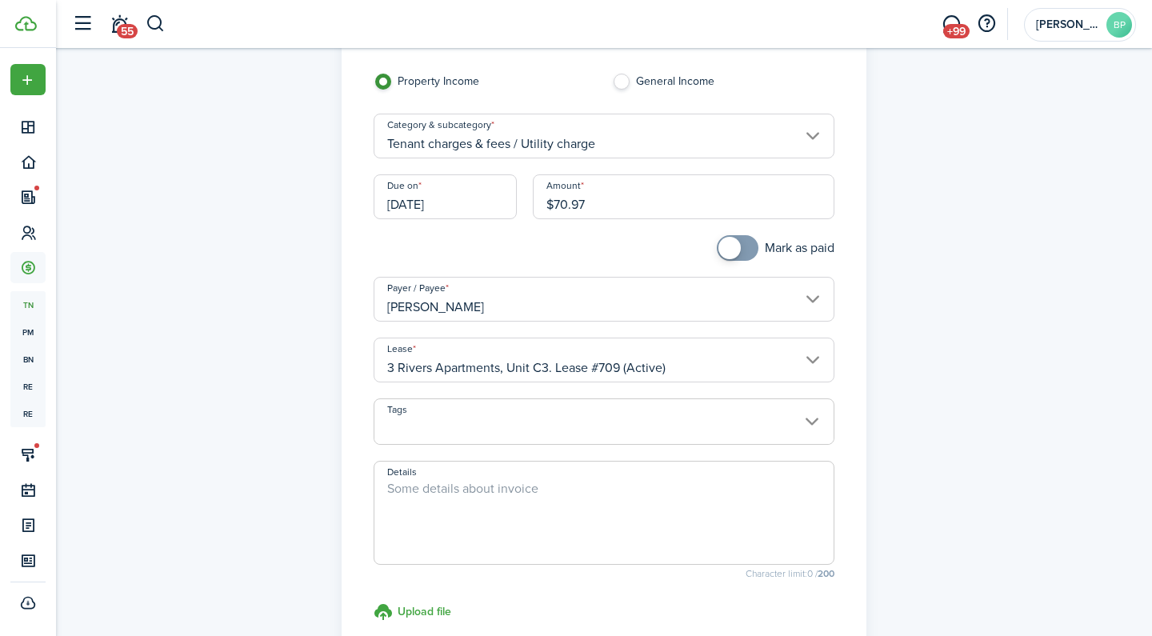
scroll to position [111, 0]
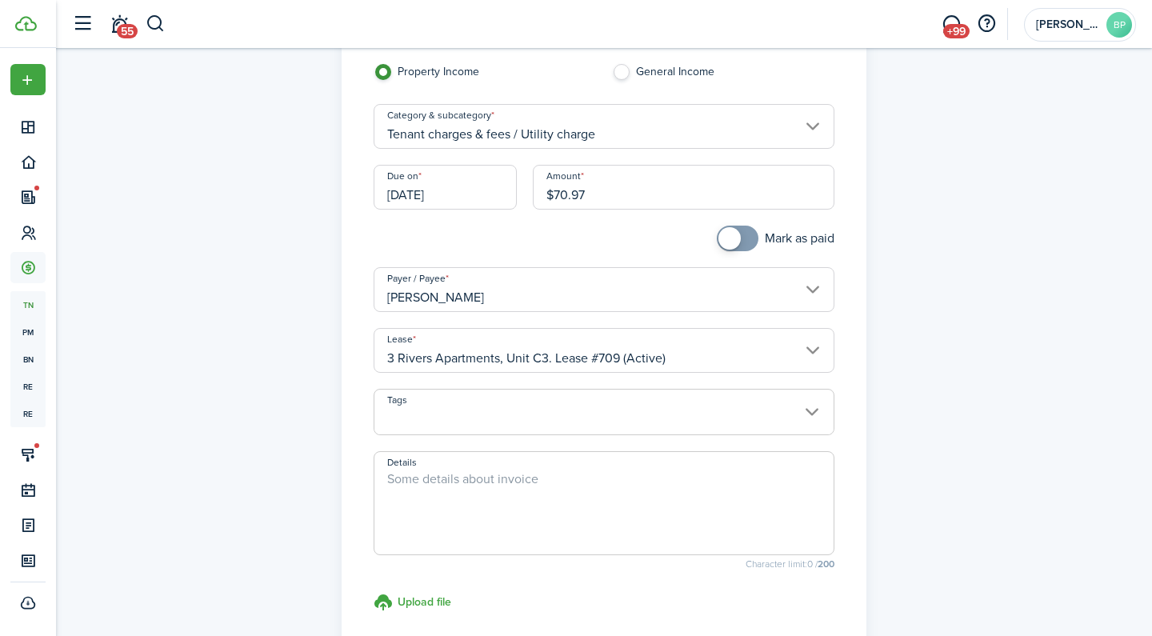
type input "$70.97"
click at [547, 500] on textarea "Details" at bounding box center [604, 508] width 460 height 77
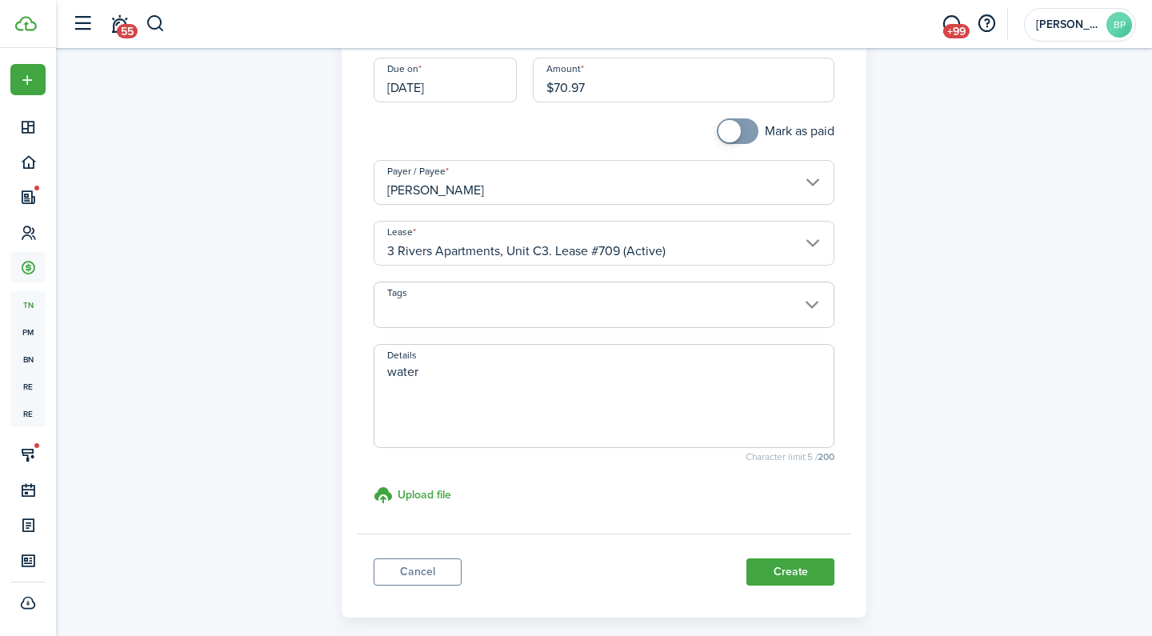
scroll to position [270, 0]
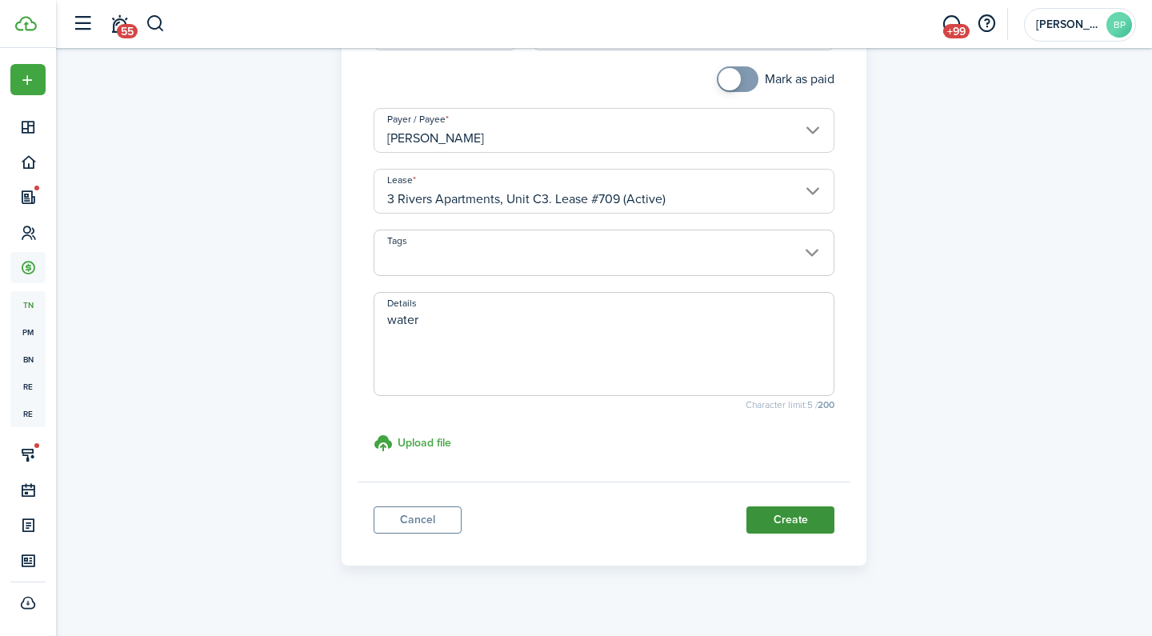
type textarea "water"
click at [786, 519] on button "Create" at bounding box center [790, 519] width 88 height 27
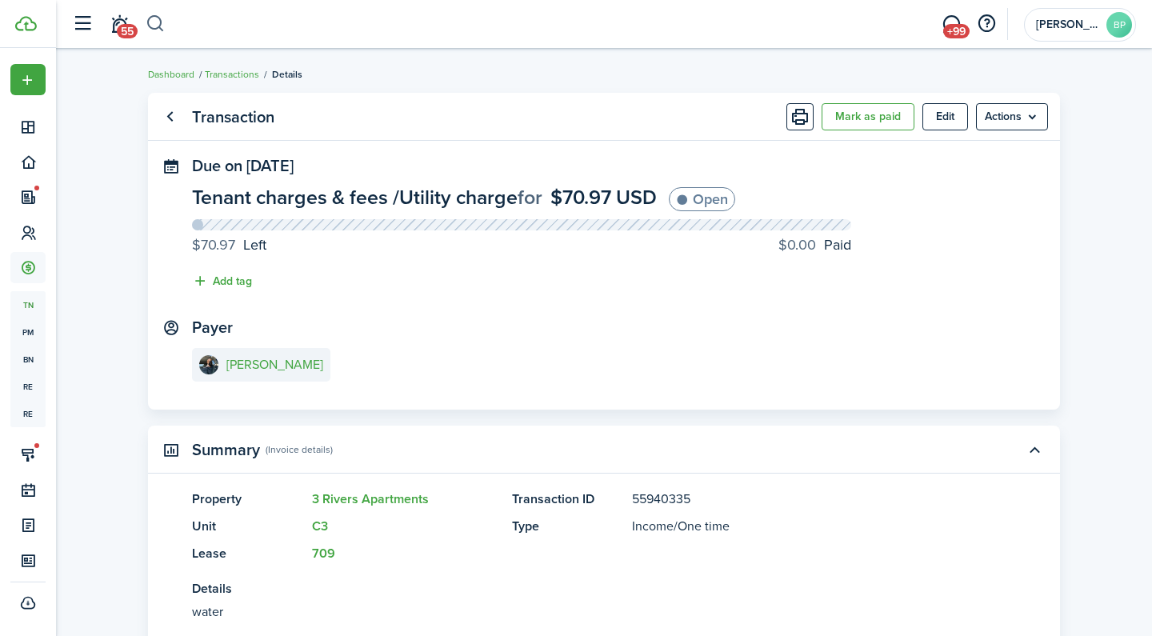
click at [154, 22] on button "button" at bounding box center [156, 23] width 20 height 27
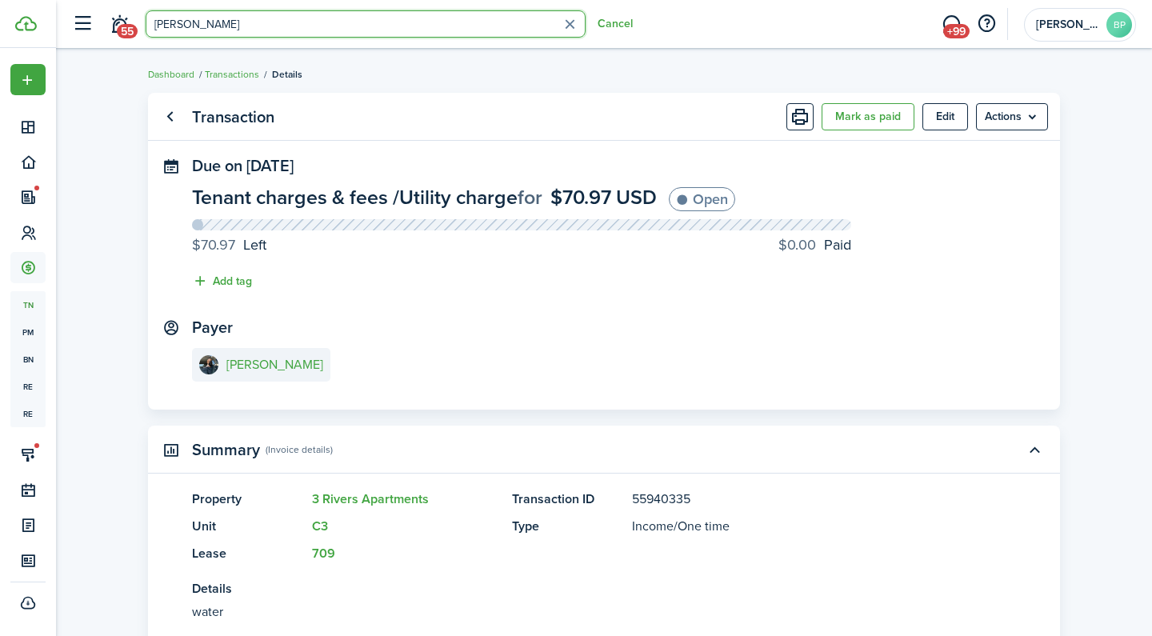
type input "[PERSON_NAME]"
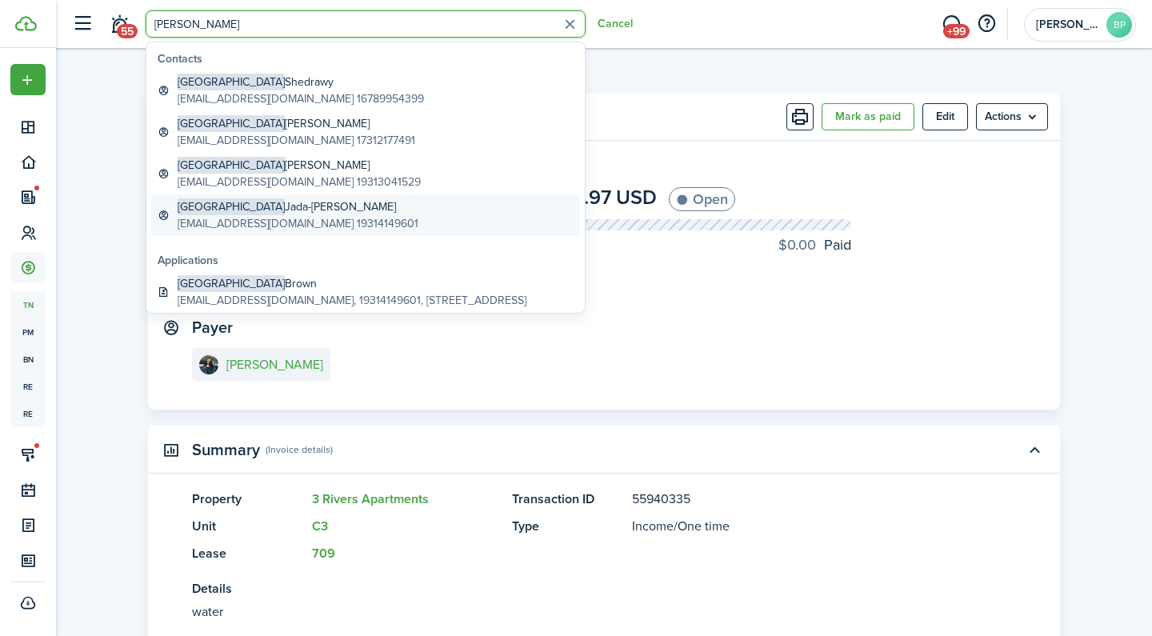
click at [324, 208] on global-search-item-title "[PERSON_NAME]" at bounding box center [298, 206] width 241 height 17
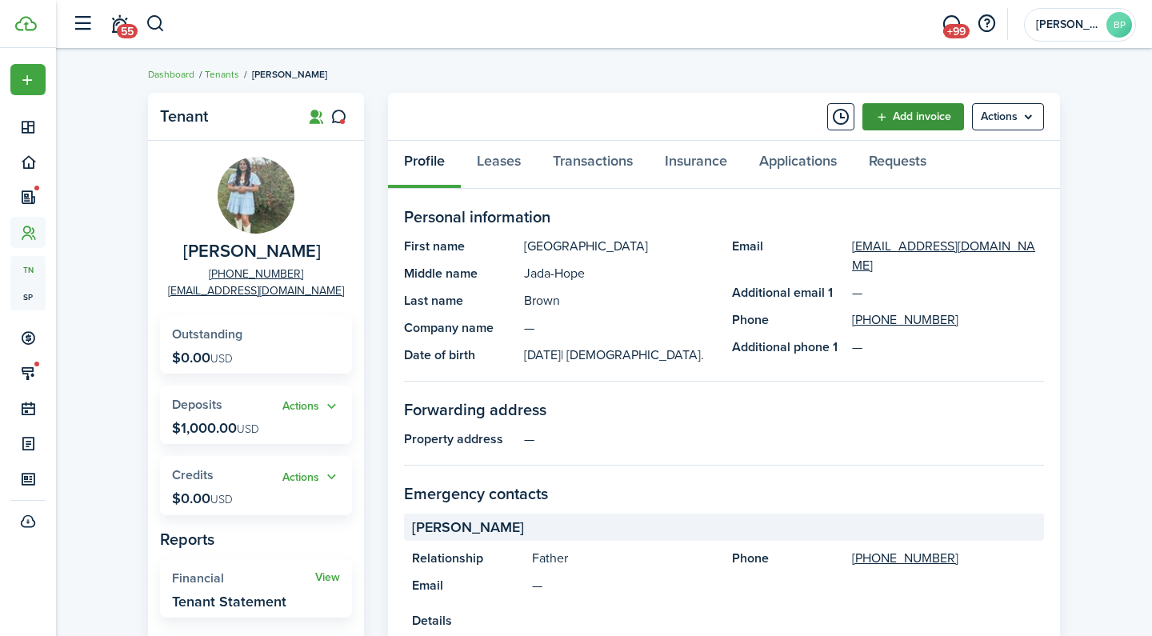
click at [908, 118] on link "Add invoice" at bounding box center [913, 116] width 102 height 27
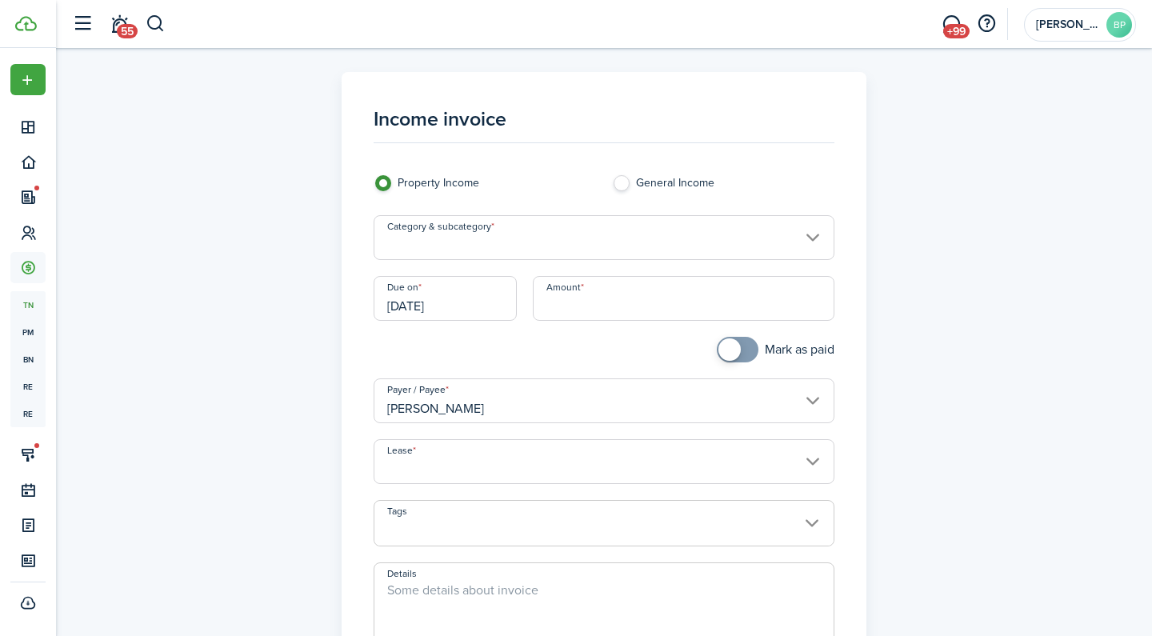
click at [606, 247] on input "Category & subcategory" at bounding box center [605, 237] width 462 height 45
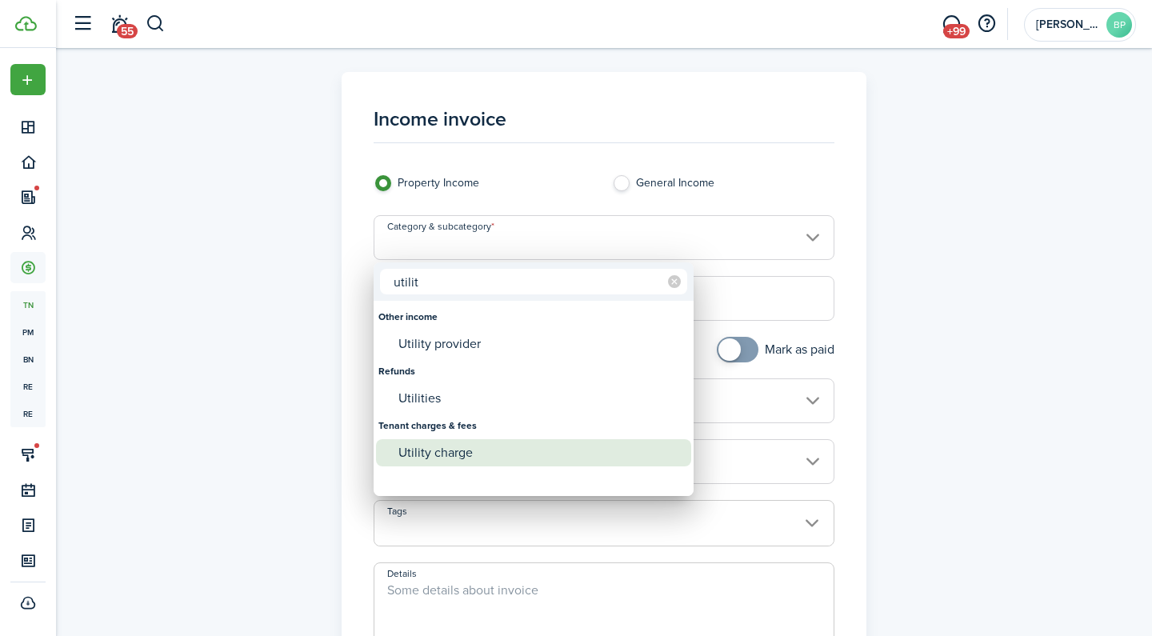
type input "utilit"
click at [467, 450] on div "Utility charge" at bounding box center [539, 452] width 283 height 27
type input "Tenant charges & fees / Utility charge"
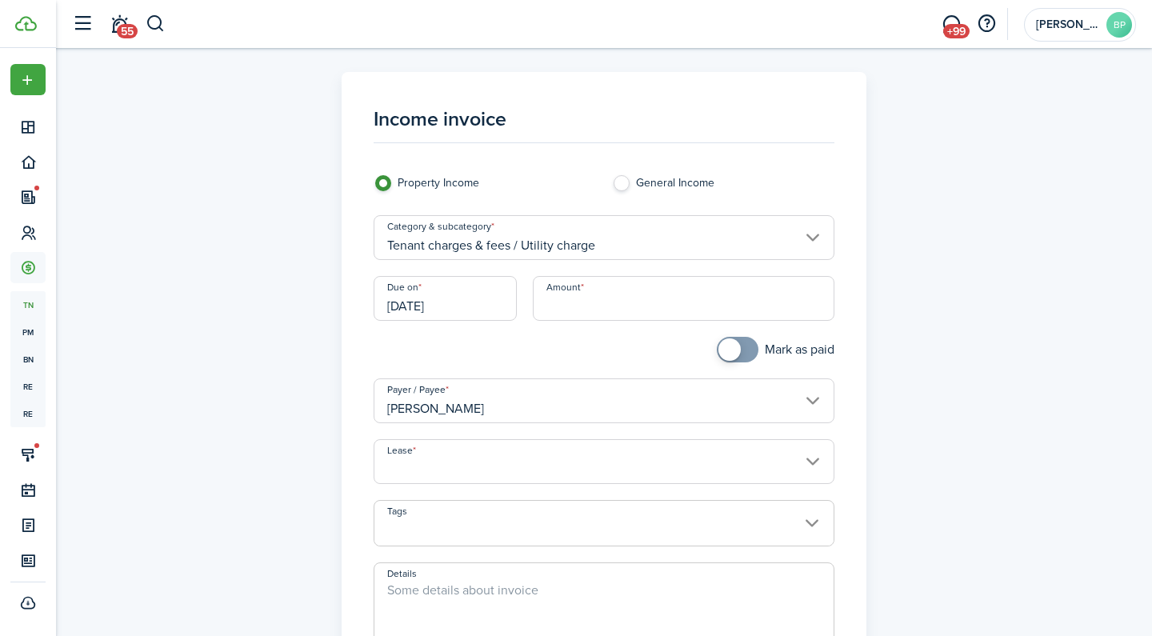
click at [448, 312] on input "[DATE]" at bounding box center [445, 298] width 143 height 45
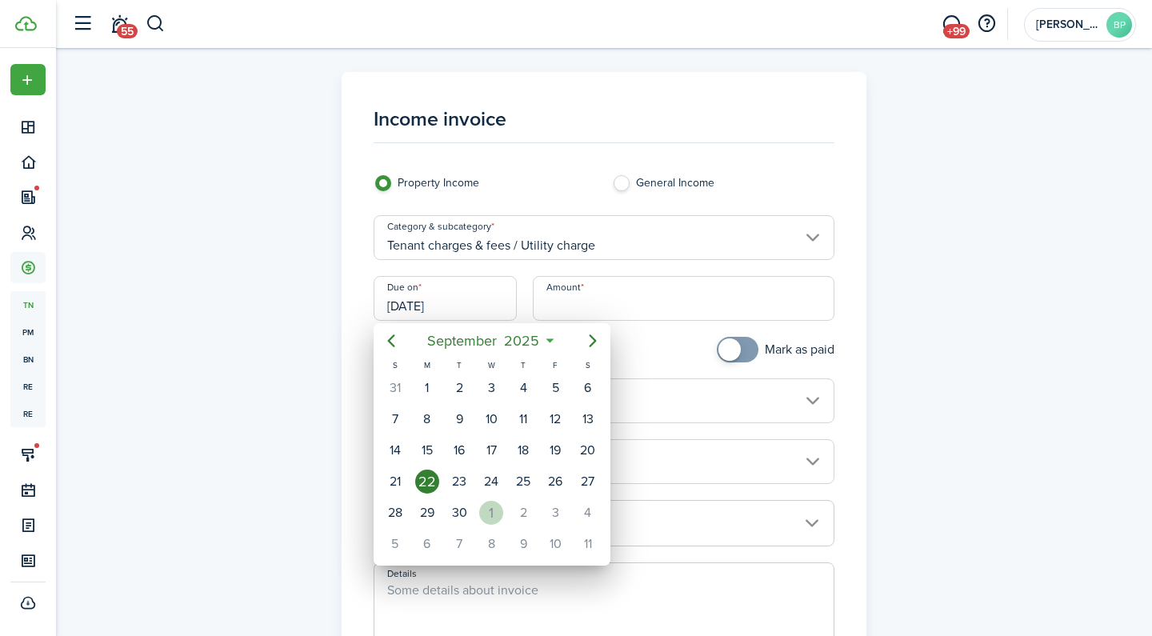
click at [490, 520] on div "1" at bounding box center [491, 513] width 24 height 24
type input "[DATE]"
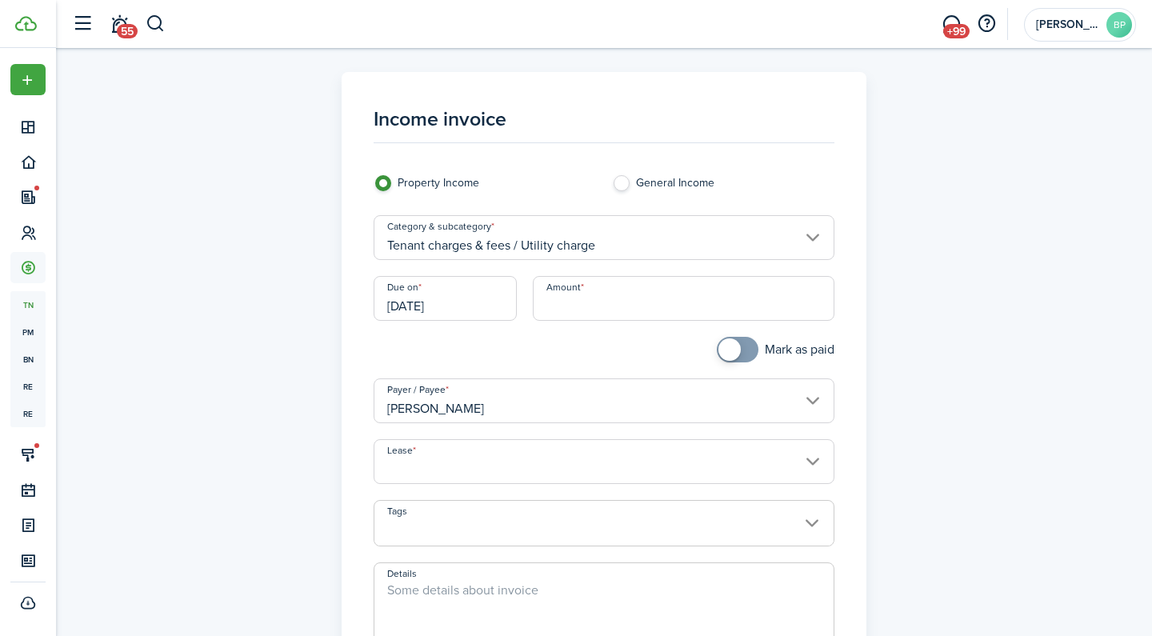
click at [635, 308] on input "Amount" at bounding box center [684, 298] width 302 height 45
click at [559, 467] on input "Lease" at bounding box center [605, 461] width 462 height 45
type input "$70.97"
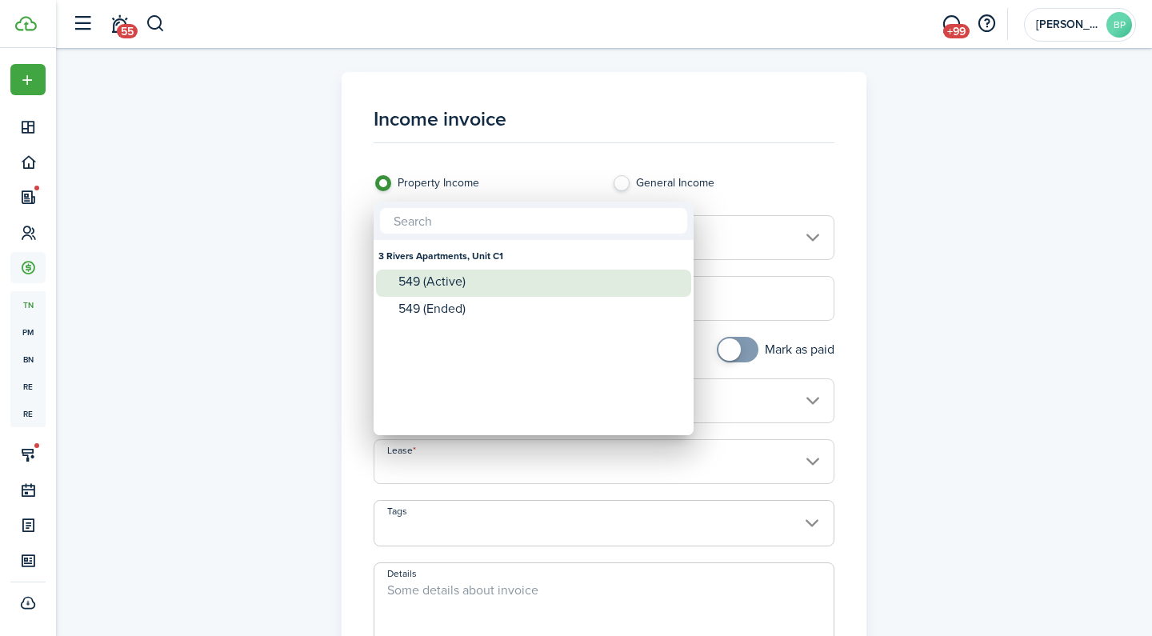
click at [530, 280] on div "549 (Active)" at bounding box center [539, 281] width 283 height 14
type input "3 Rivers Apartments, Unit C1. Lease #549 (Active)"
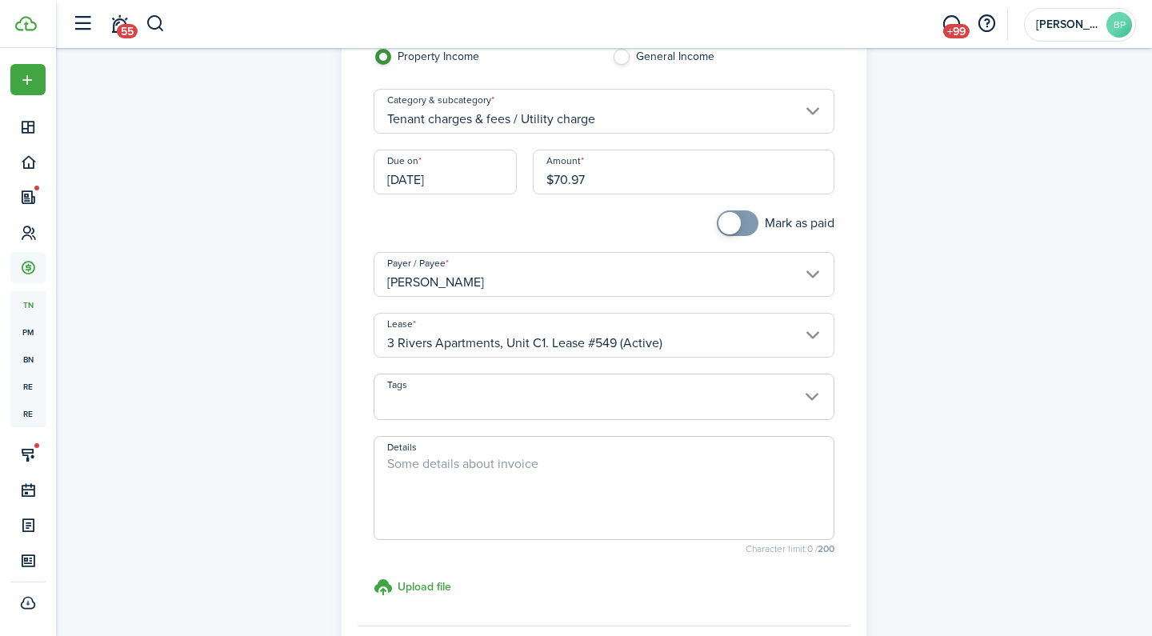
scroll to position [200, 0]
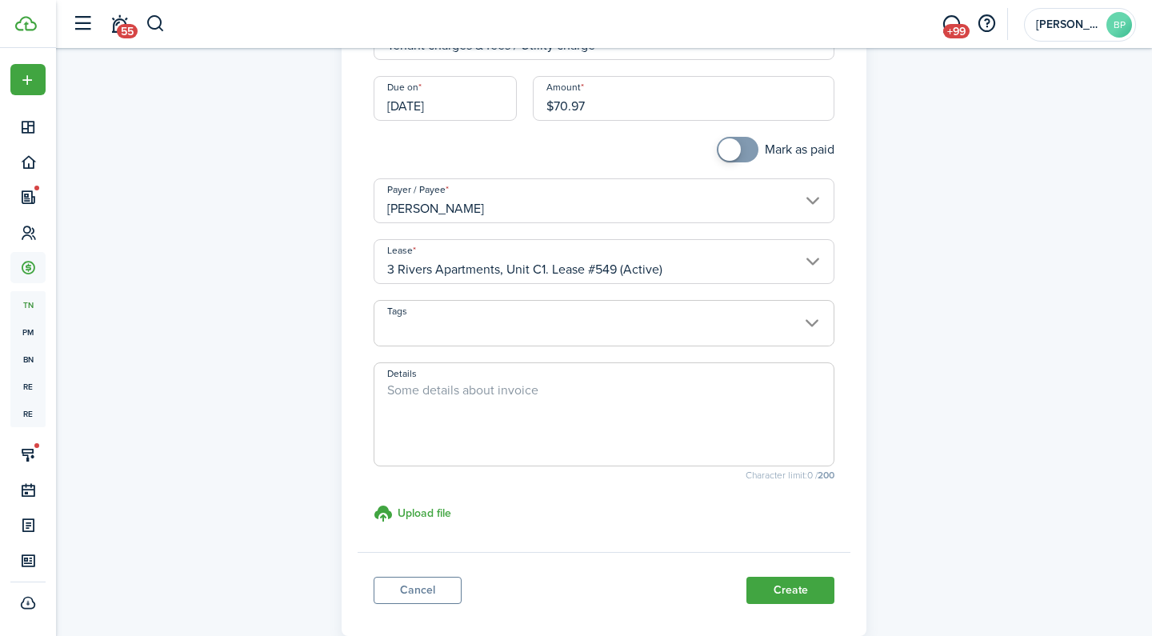
click at [490, 388] on textarea "Details" at bounding box center [604, 419] width 460 height 77
type textarea "water"
click at [772, 598] on button "Create" at bounding box center [790, 590] width 88 height 27
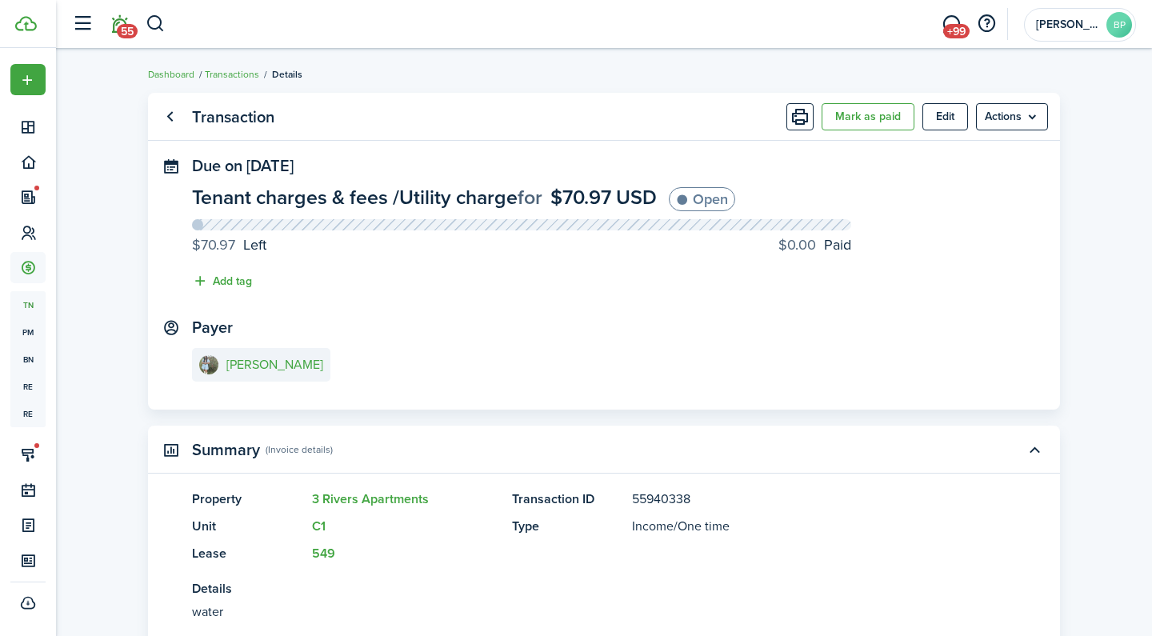
click at [126, 25] on span "55" at bounding box center [127, 31] width 21 height 14
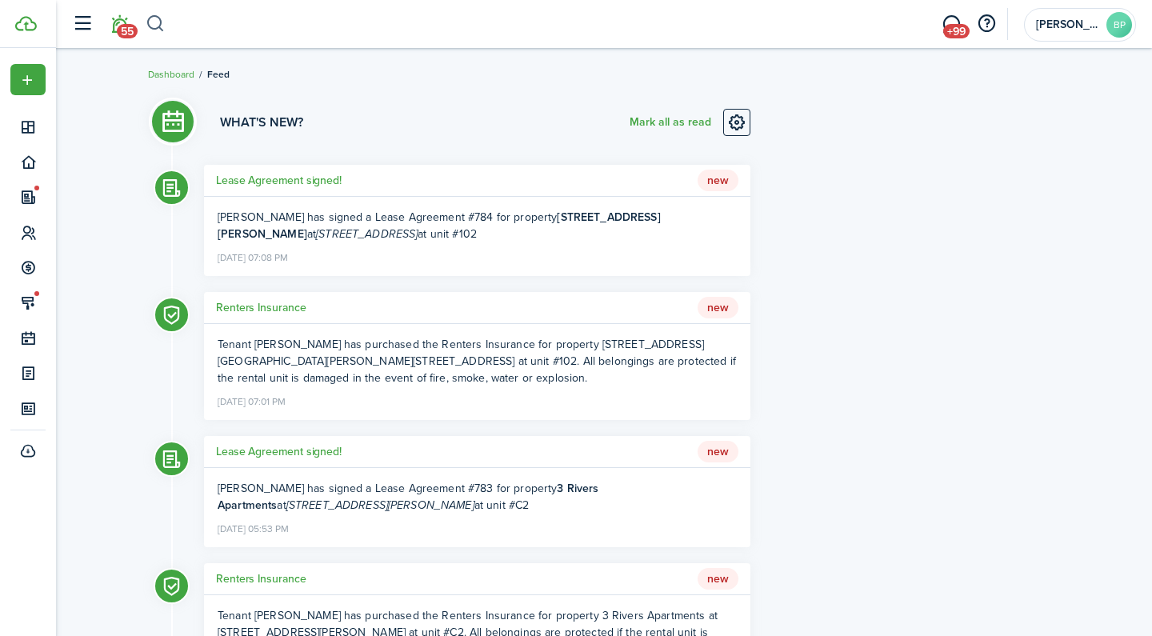
click at [158, 25] on button "button" at bounding box center [156, 23] width 20 height 27
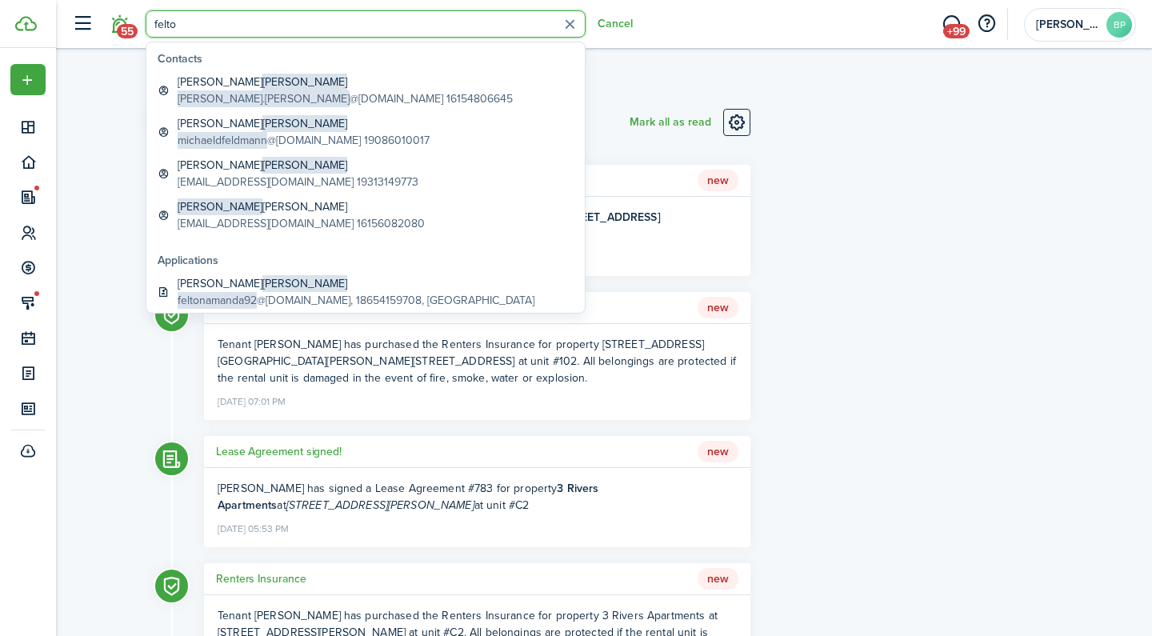
type input "[PERSON_NAME]"
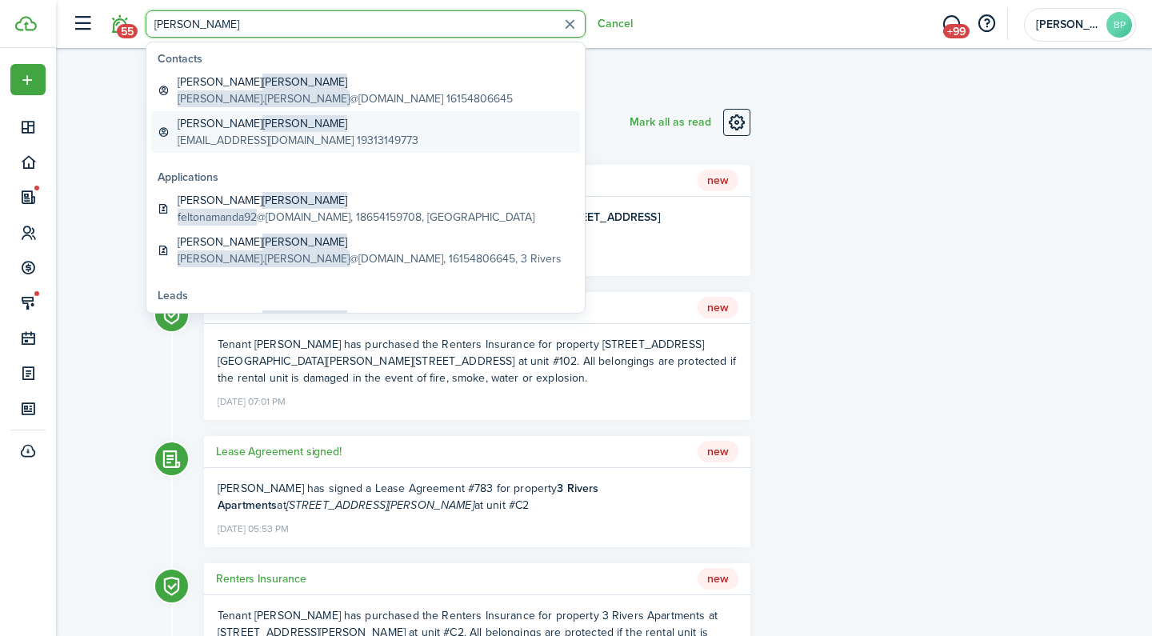
click at [474, 128] on link "[PERSON_NAME] [EMAIL_ADDRESS][DOMAIN_NAME] 19313149773" at bounding box center [365, 132] width 429 height 42
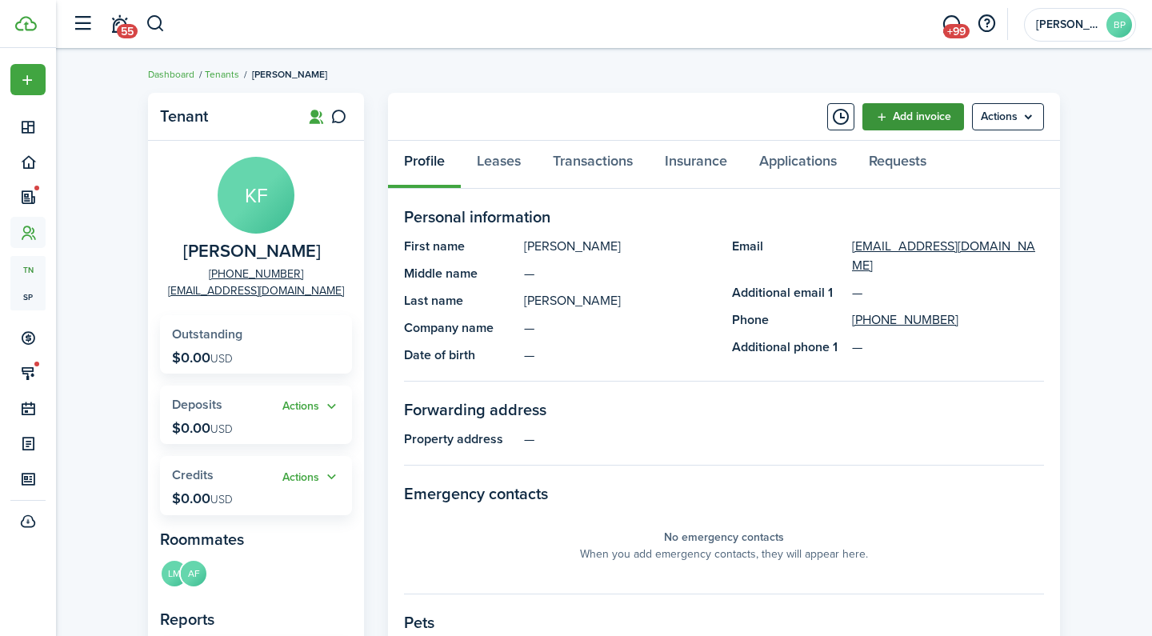
click at [907, 112] on link "Add invoice" at bounding box center [913, 116] width 102 height 27
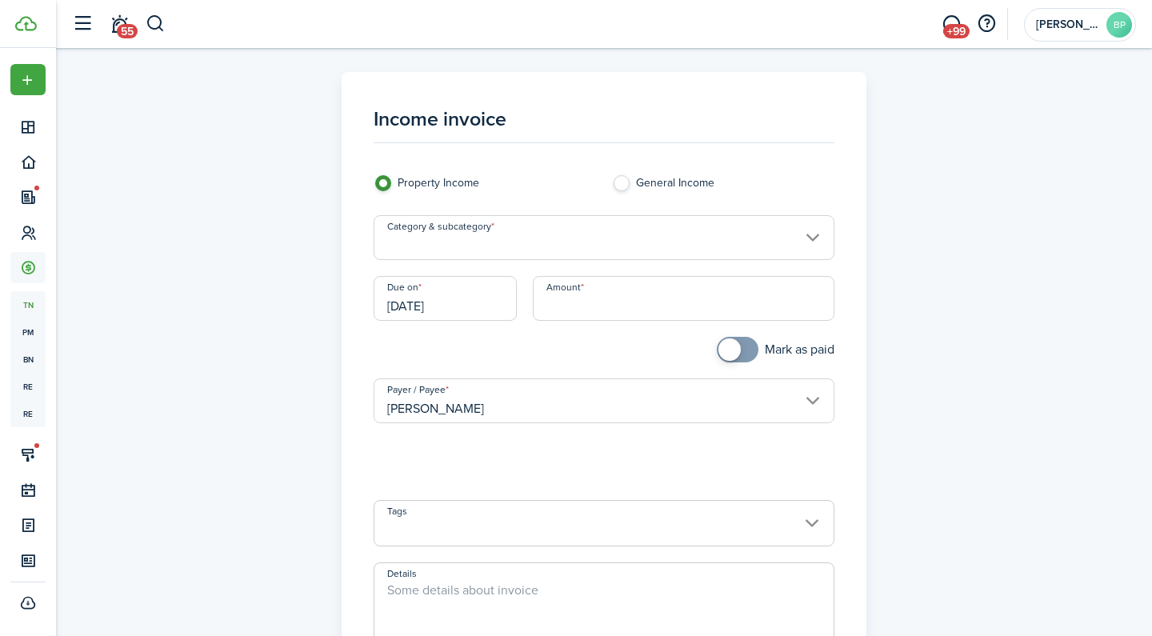
click at [545, 227] on input "Category & subcategory" at bounding box center [605, 237] width 462 height 45
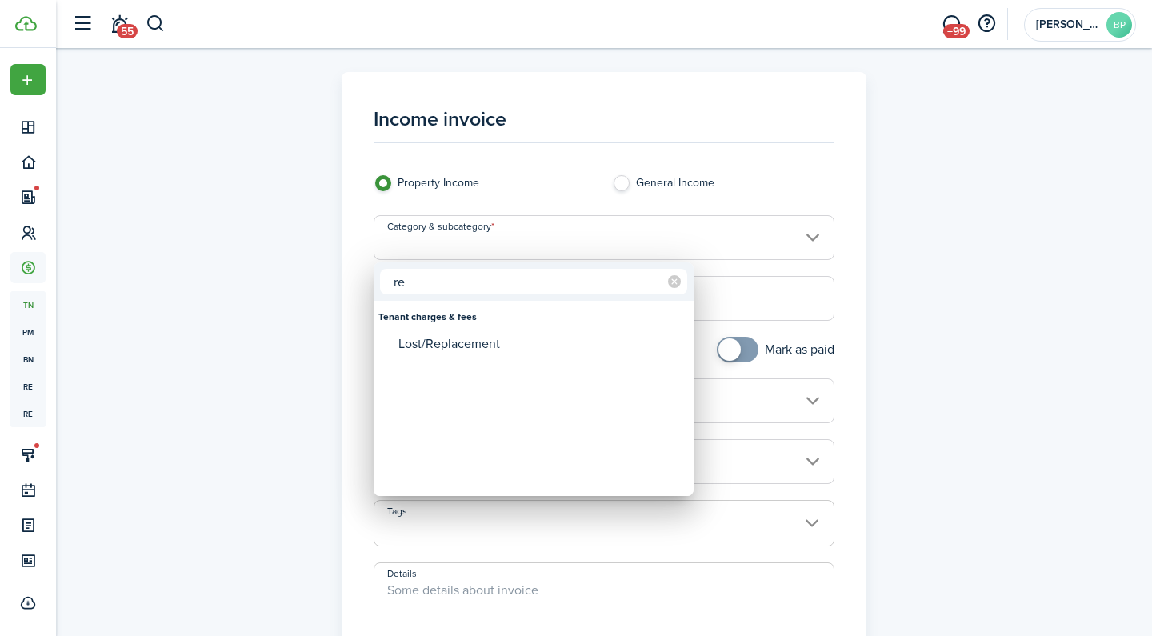
type input "r"
type input "p"
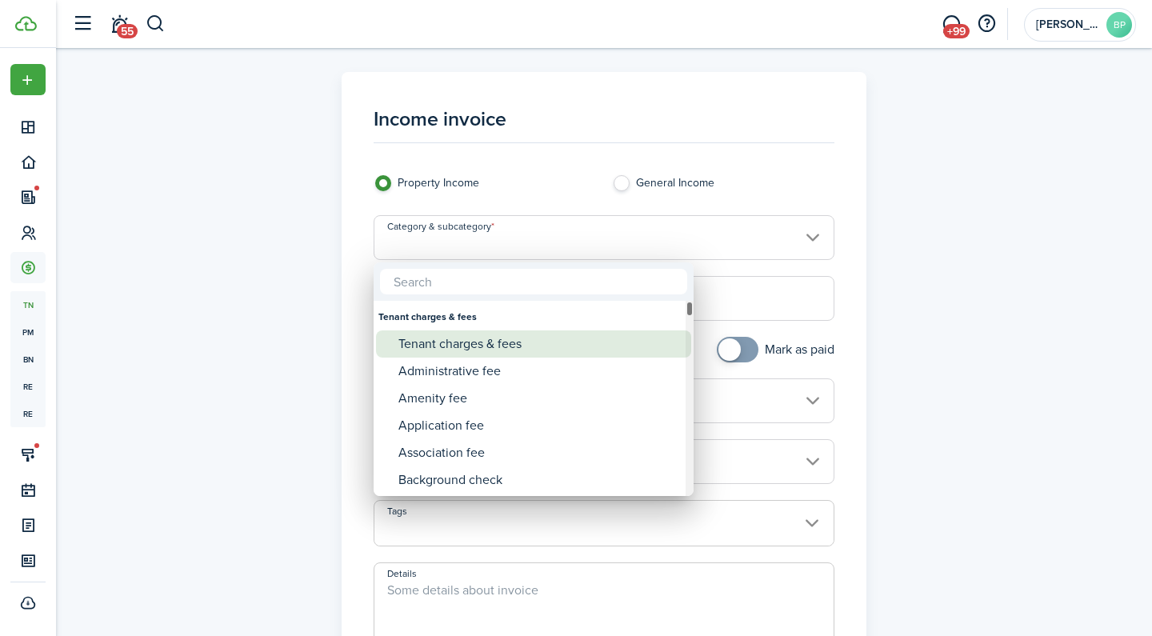
click at [532, 351] on div "Tenant charges & fees" at bounding box center [539, 343] width 283 height 27
type input "Tenant charges & fees"
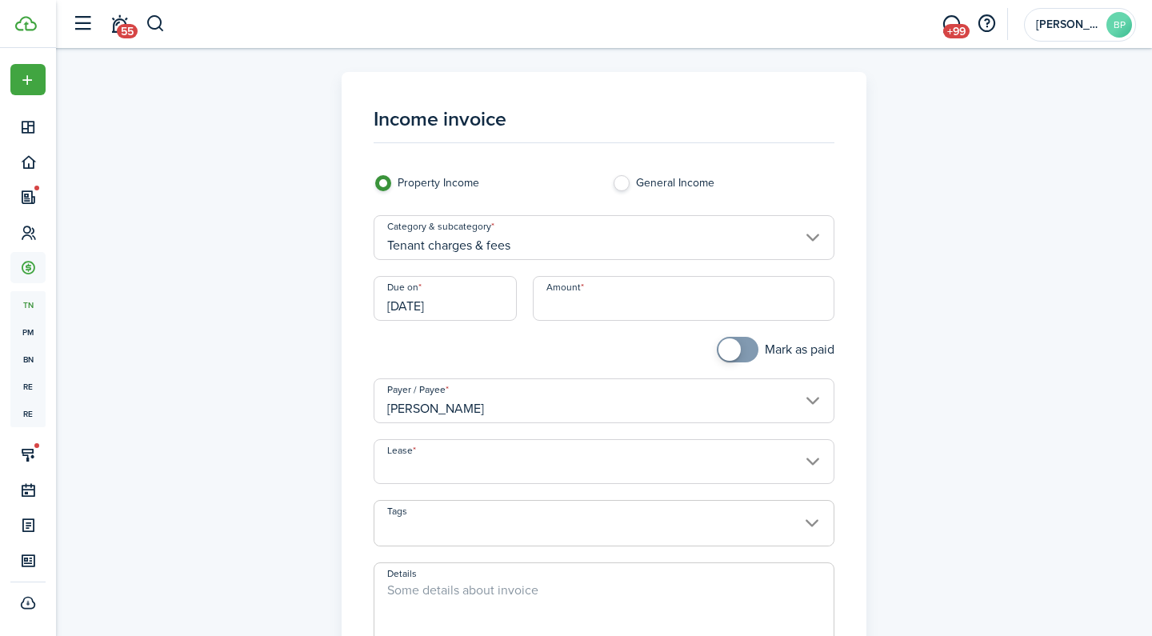
click at [558, 303] on input "Amount" at bounding box center [684, 298] width 302 height 45
click at [586, 466] on input "Lease" at bounding box center [605, 461] width 462 height 45
type input "$25.00"
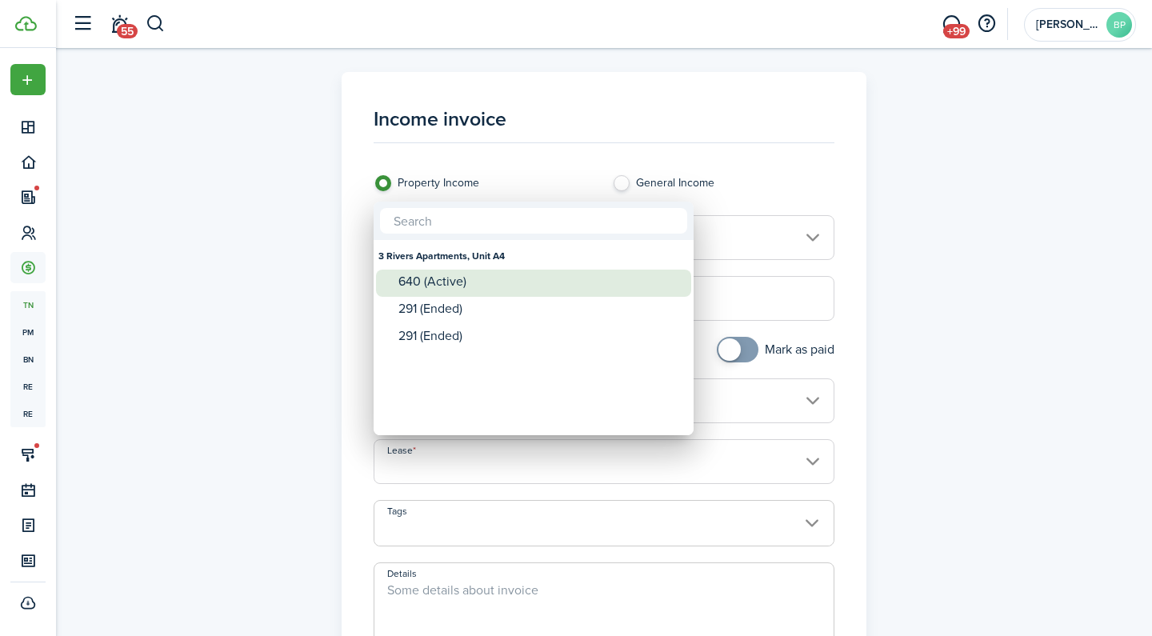
click at [596, 288] on div "640 (Active)" at bounding box center [539, 281] width 283 height 14
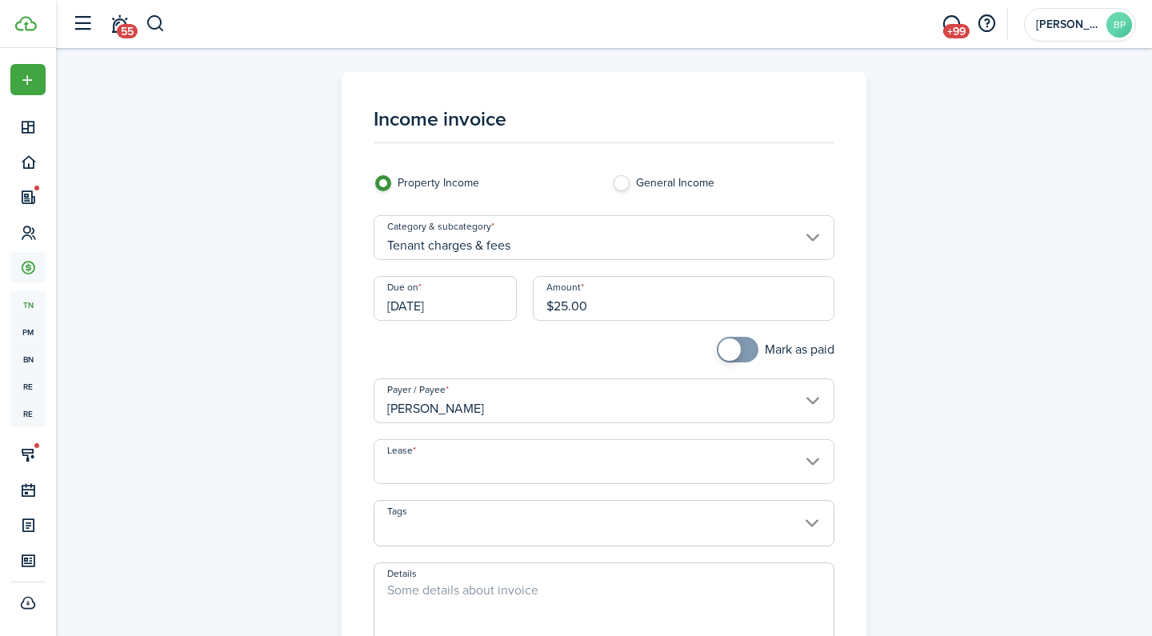
type input "3 Rivers Apartments, Unit A4. Lease #640 (Active)"
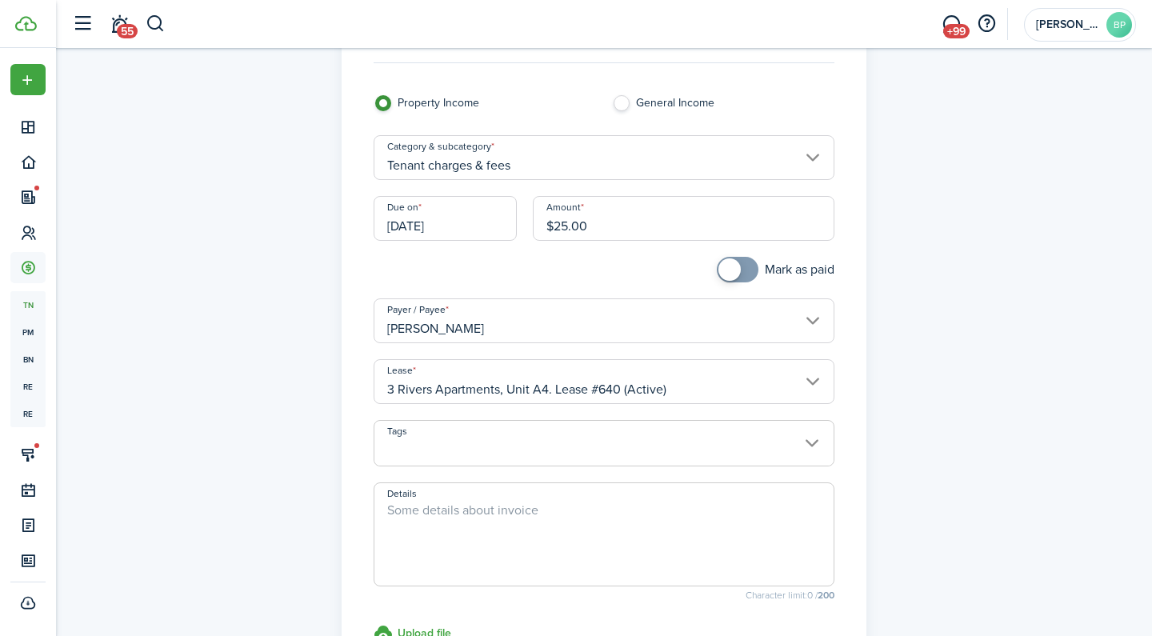
scroll to position [82, 0]
click at [518, 527] on textarea "Details" at bounding box center [604, 536] width 460 height 77
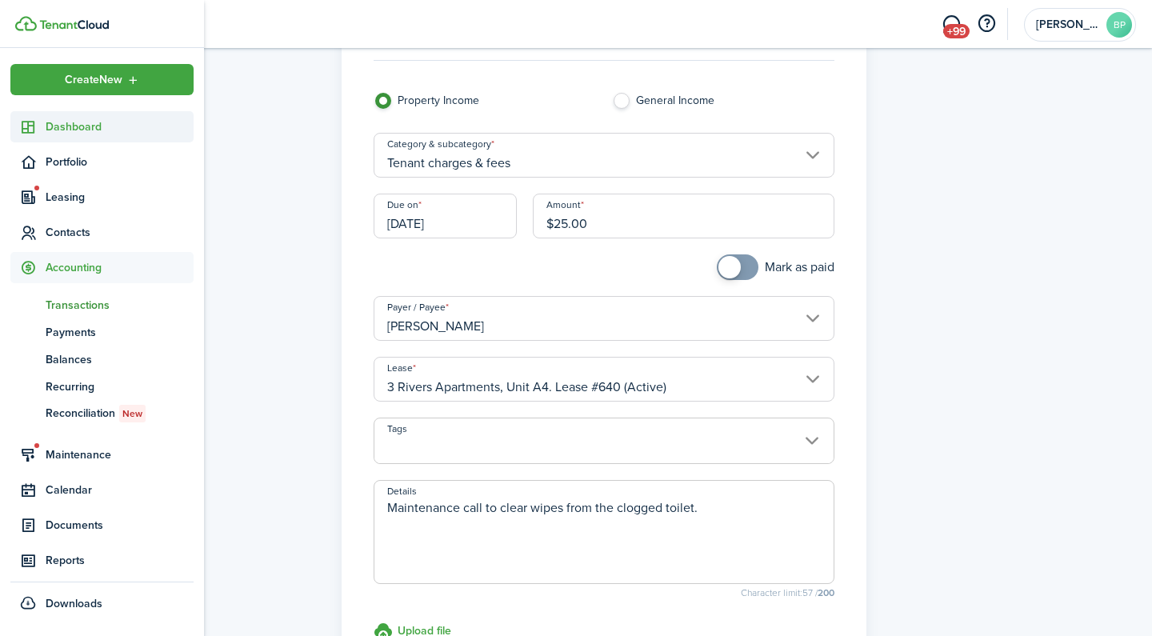
type textarea "Maintenance call to clear wipes from the clogged toilet."
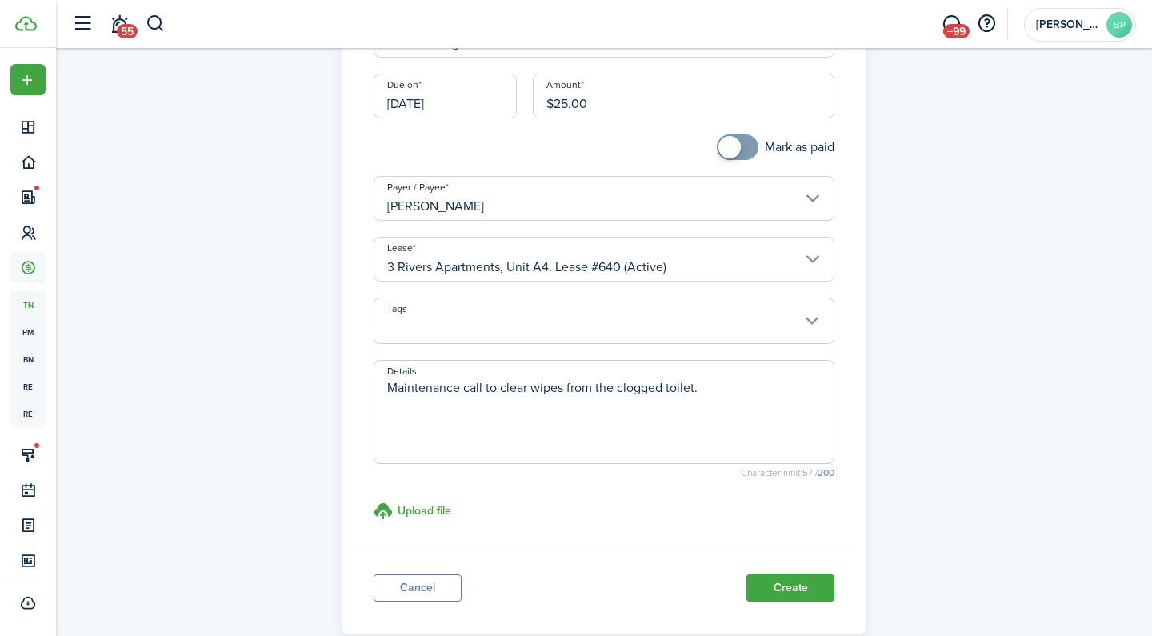
scroll to position [208, 0]
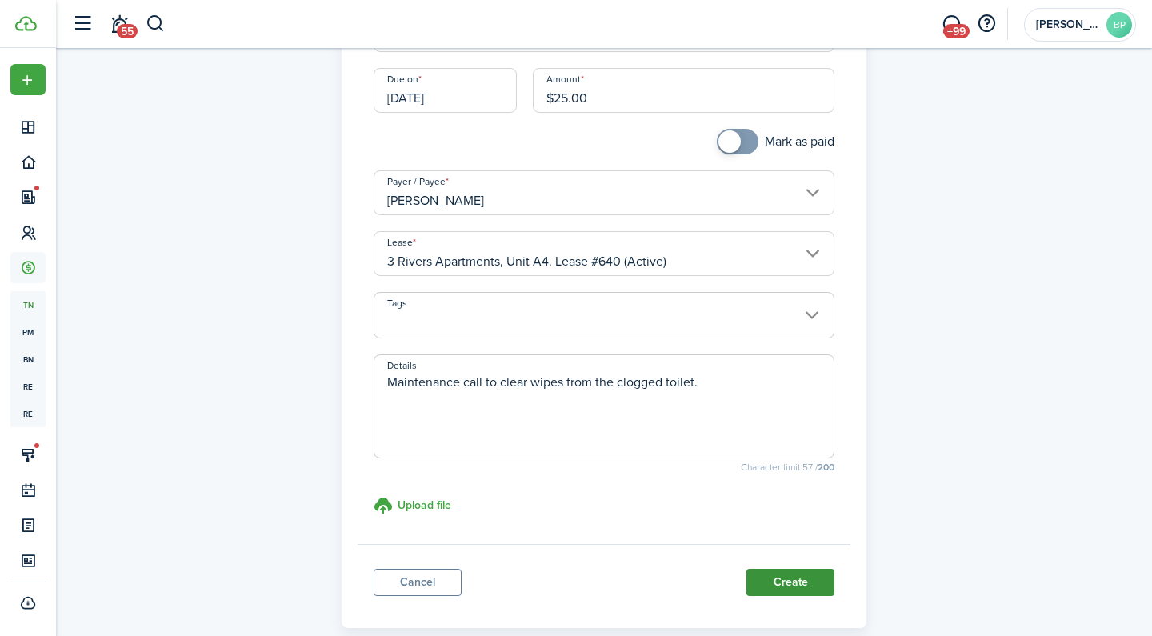
click at [787, 578] on button "Create" at bounding box center [790, 582] width 88 height 27
